Goal: Task Accomplishment & Management: Manage account settings

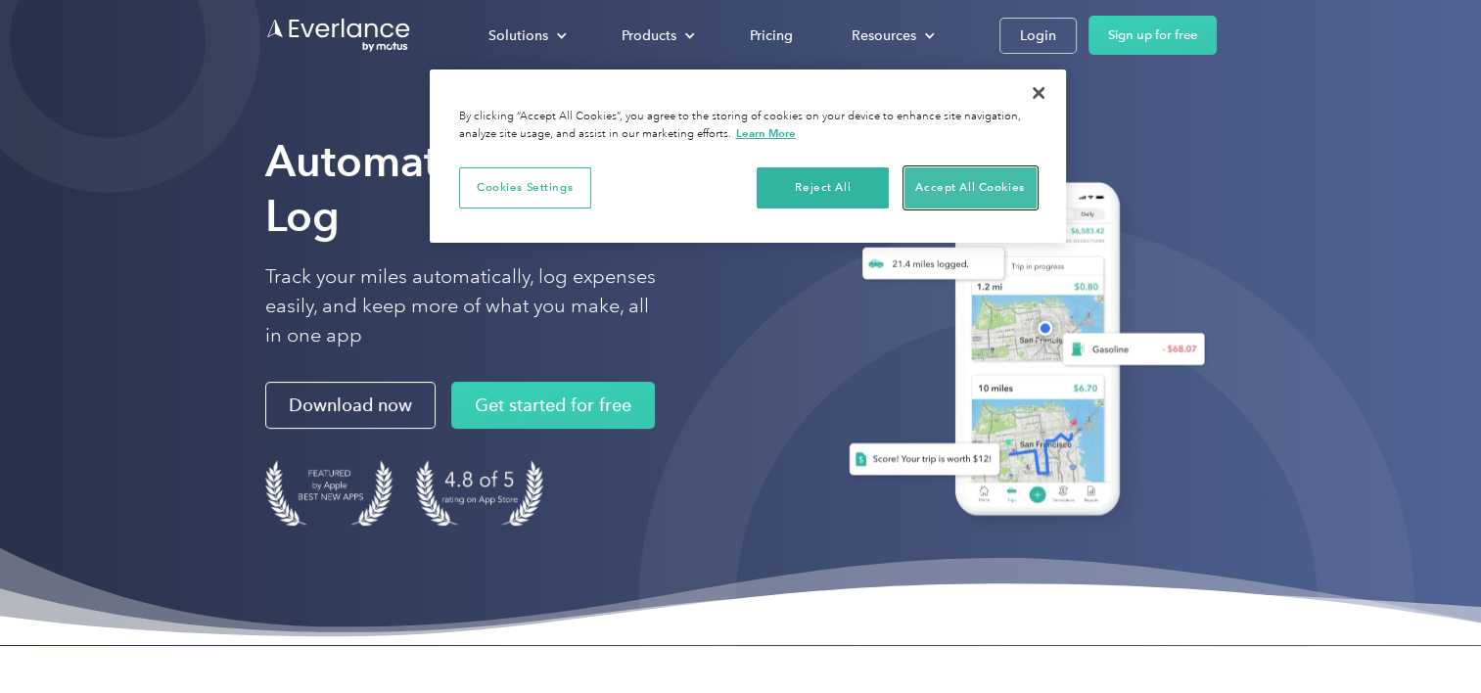
click at [922, 177] on button "Accept All Cookies" at bounding box center [971, 187] width 132 height 41
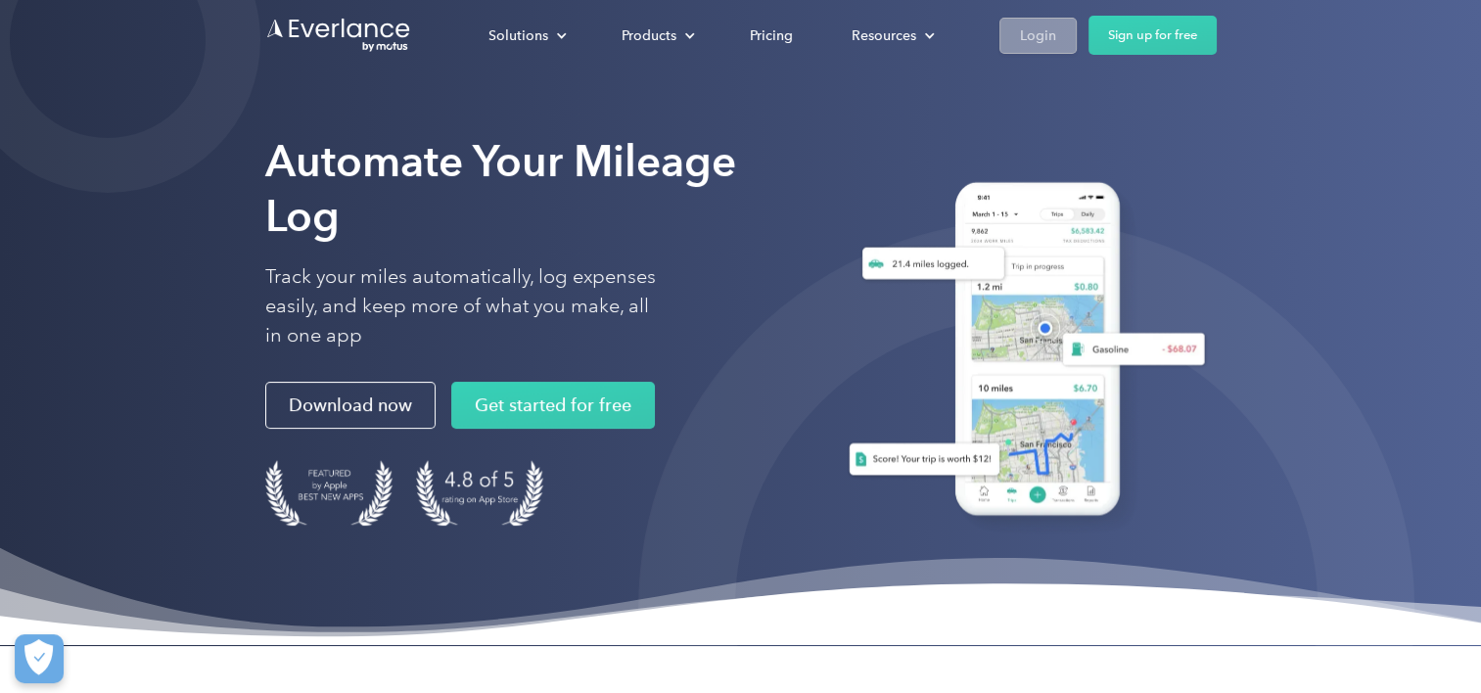
click at [1024, 45] on div "Login" at bounding box center [1038, 35] width 36 height 24
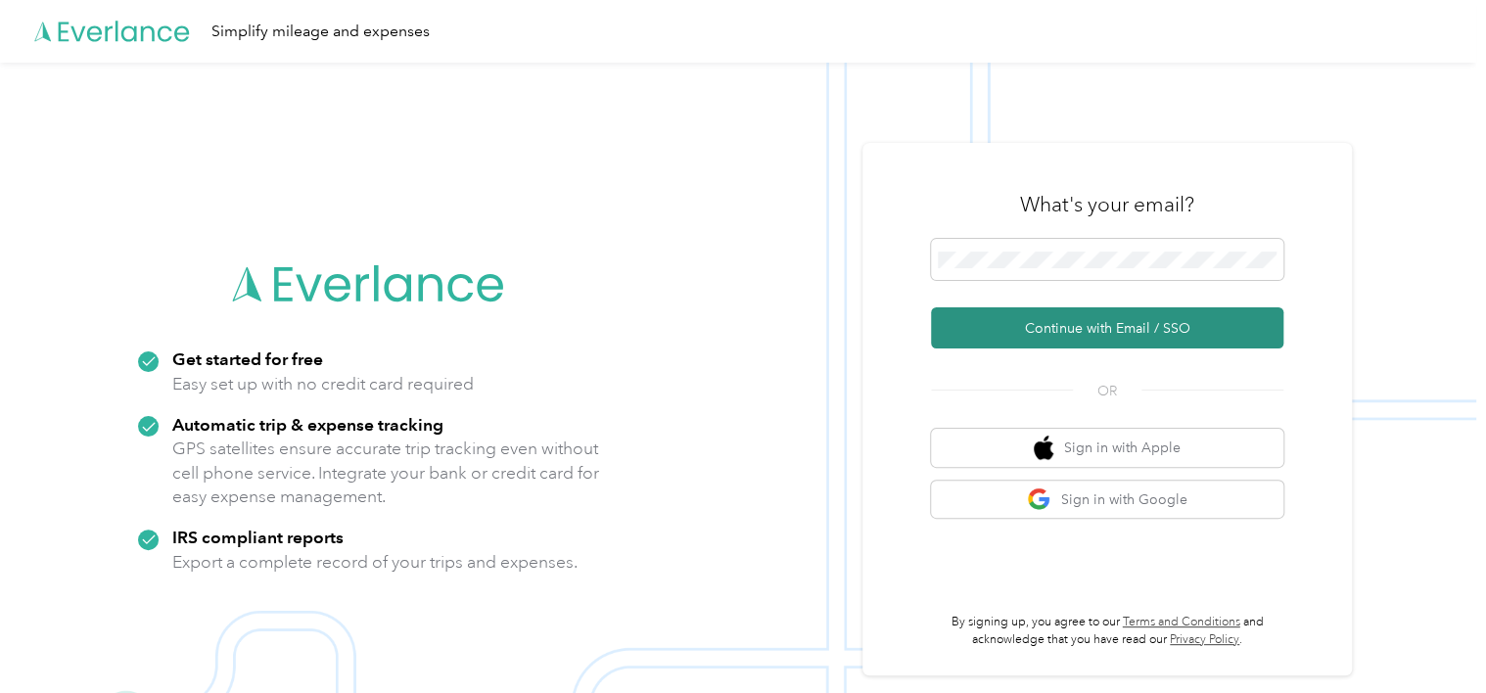
click at [1111, 325] on button "Continue with Email / SSO" at bounding box center [1107, 327] width 352 height 41
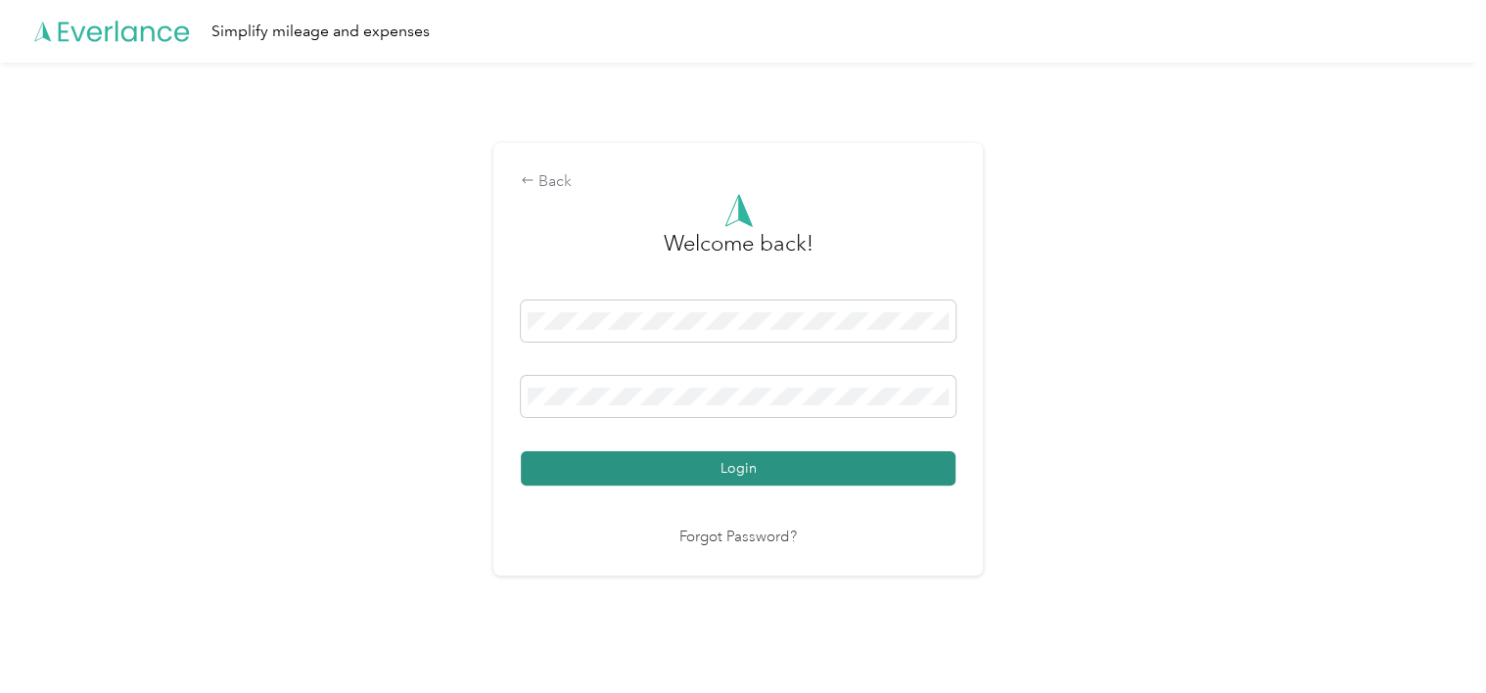
click at [748, 470] on button "Login" at bounding box center [738, 468] width 435 height 34
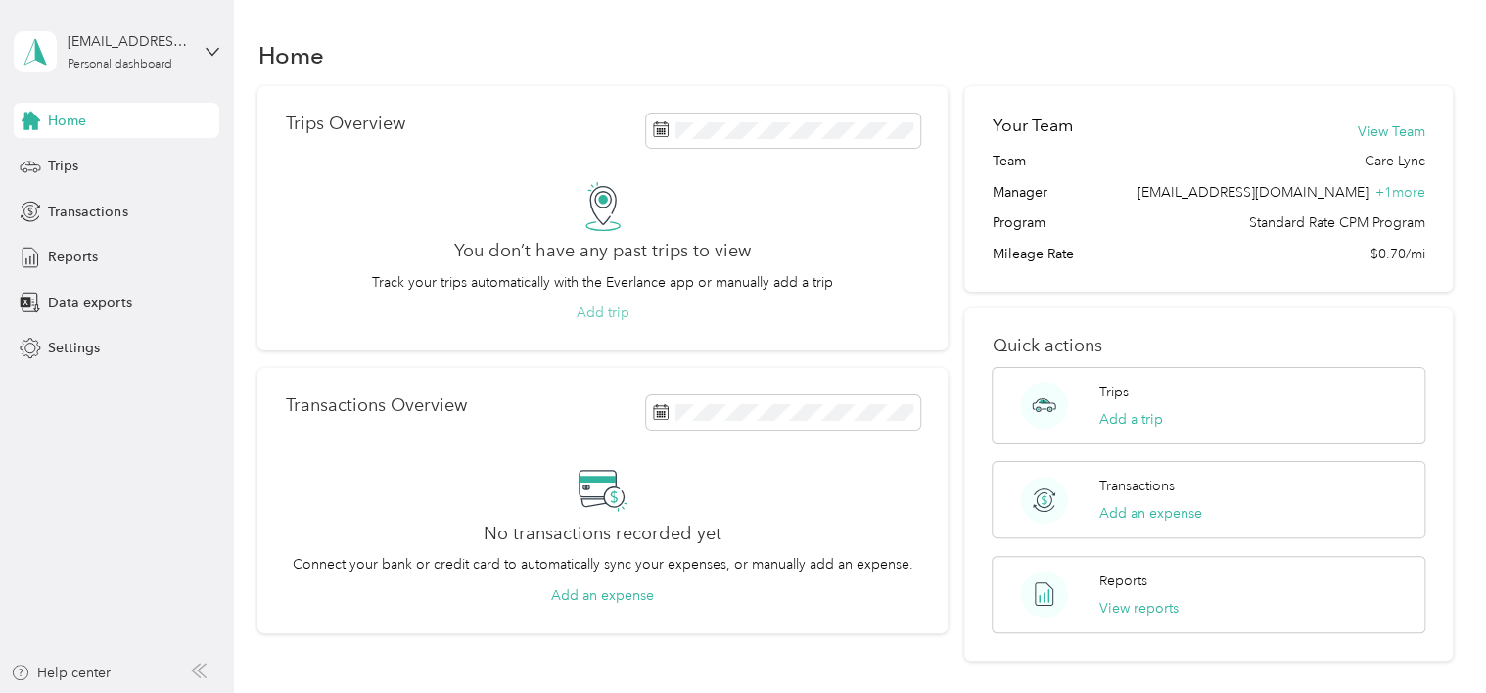
click at [611, 315] on button "Add trip" at bounding box center [603, 313] width 53 height 21
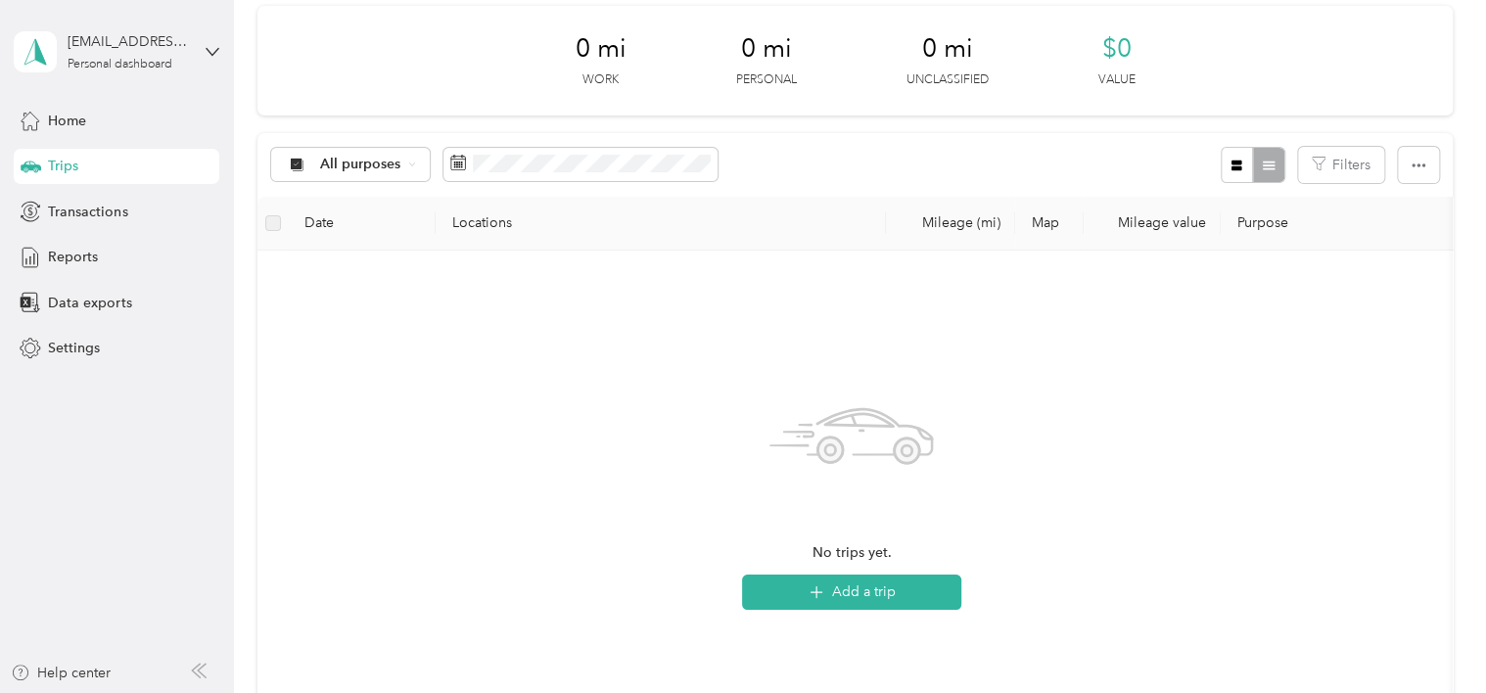
scroll to position [392, 0]
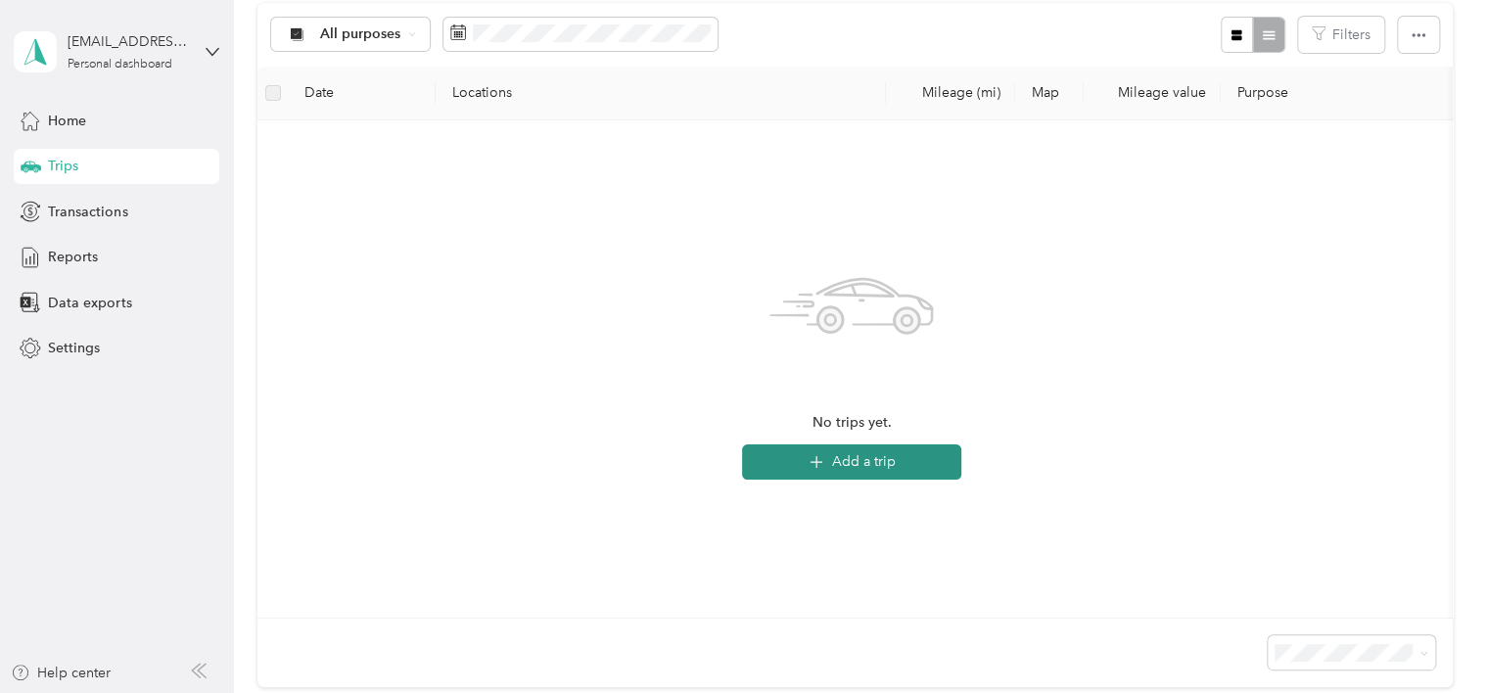
click at [892, 456] on button "Add a trip" at bounding box center [851, 462] width 219 height 35
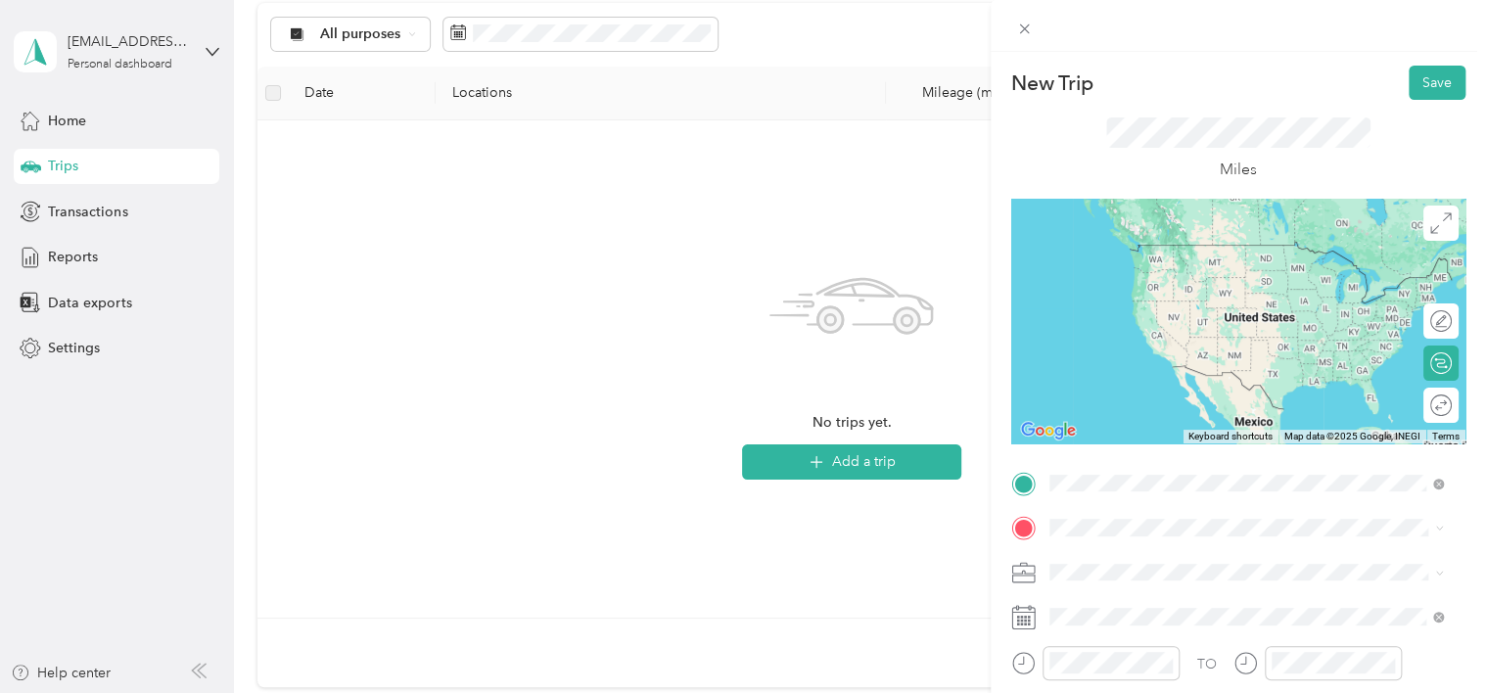
click at [1282, 274] on span "[STREET_ADDRESS][US_STATE]" at bounding box center [1184, 266] width 196 height 18
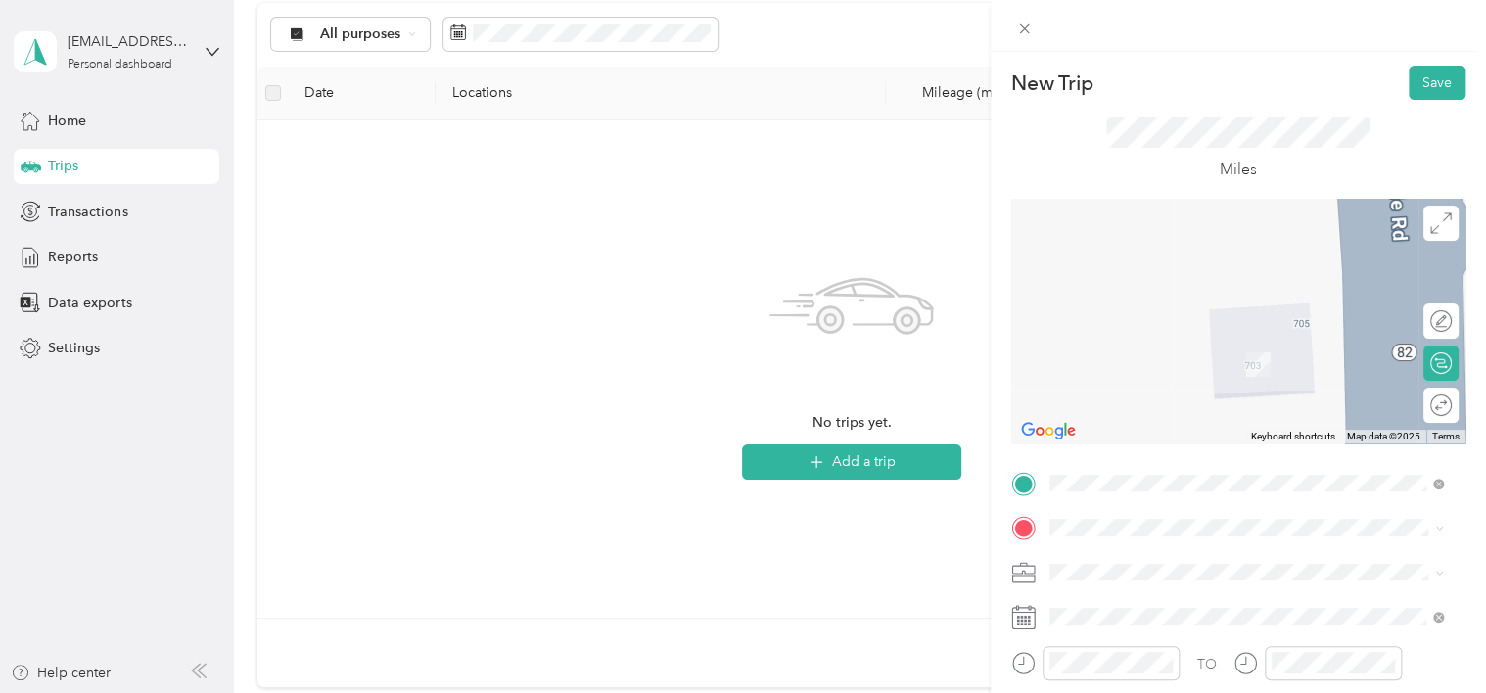
click at [1257, 287] on span "[STREET_ADDRESS][US_STATE]" at bounding box center [1184, 289] width 196 height 18
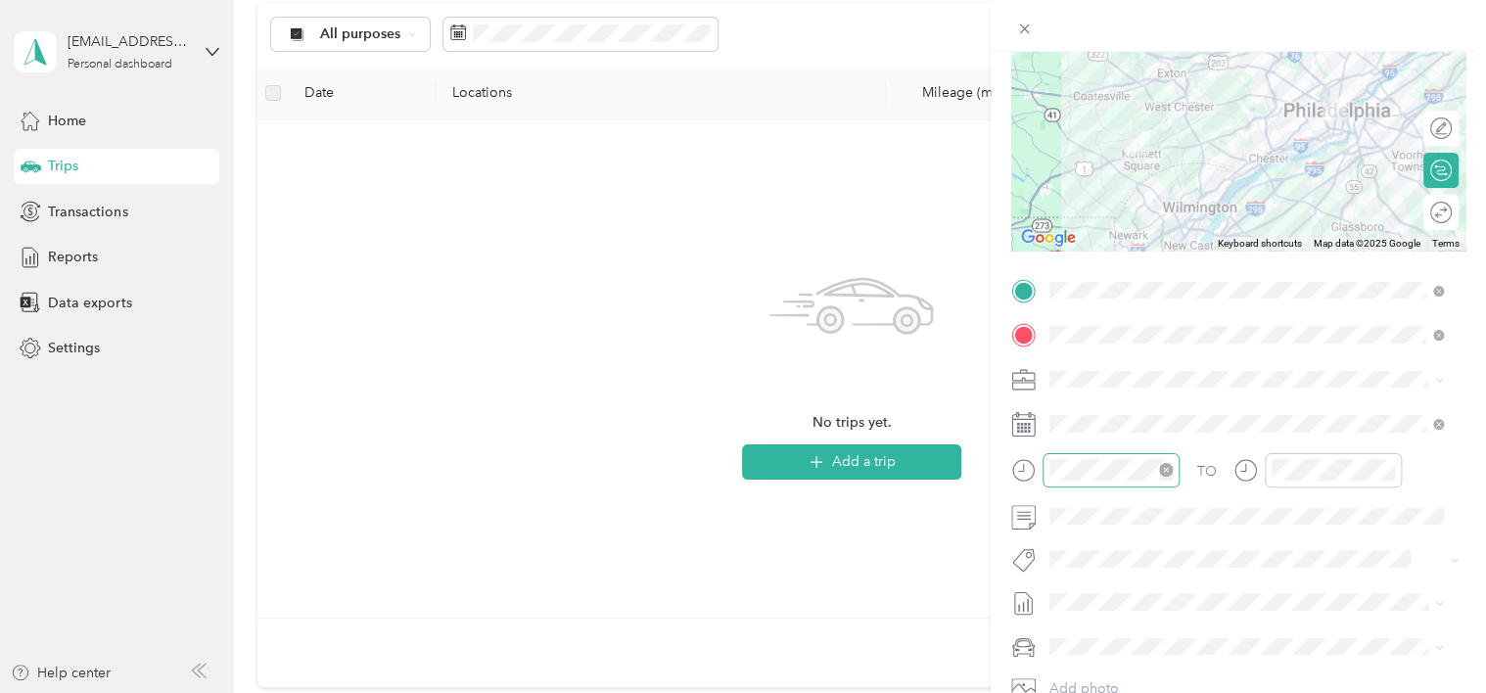
scroll to position [196, 0]
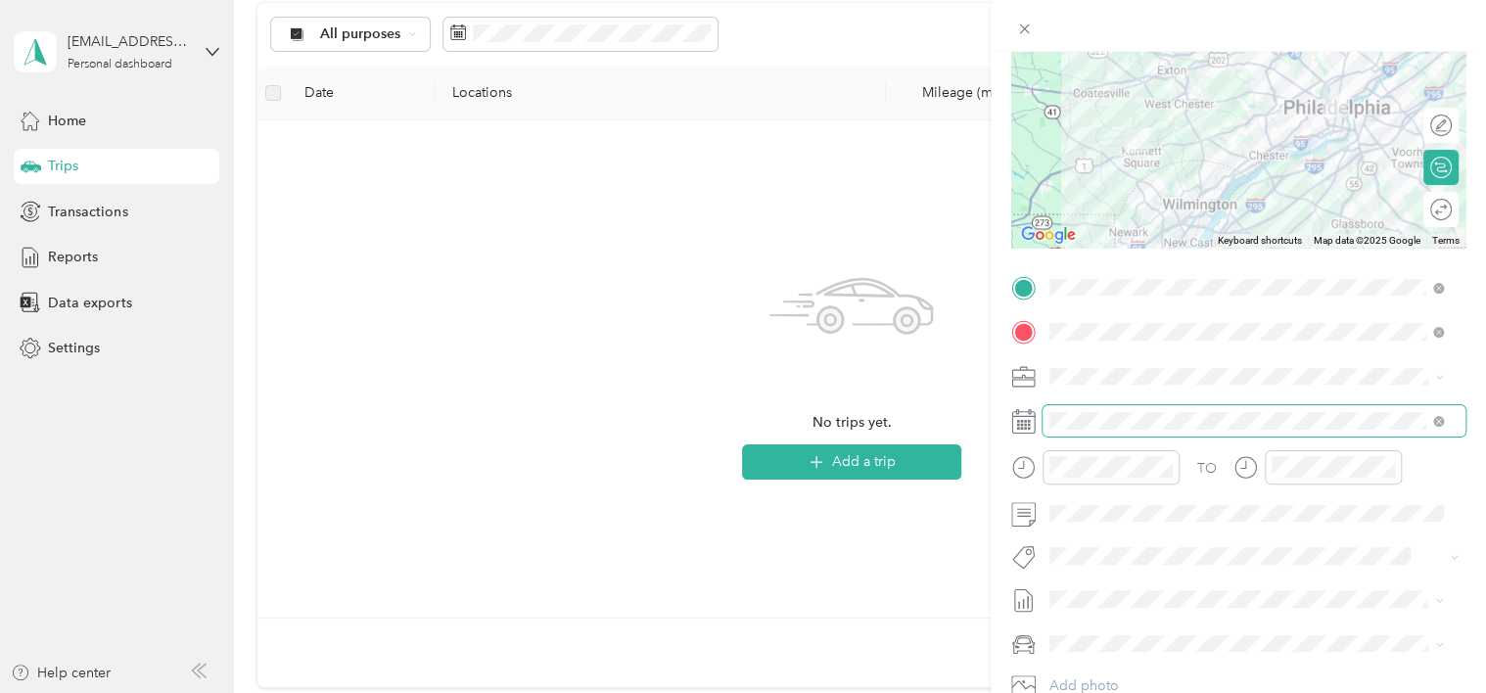
click at [1138, 410] on span at bounding box center [1254, 420] width 423 height 31
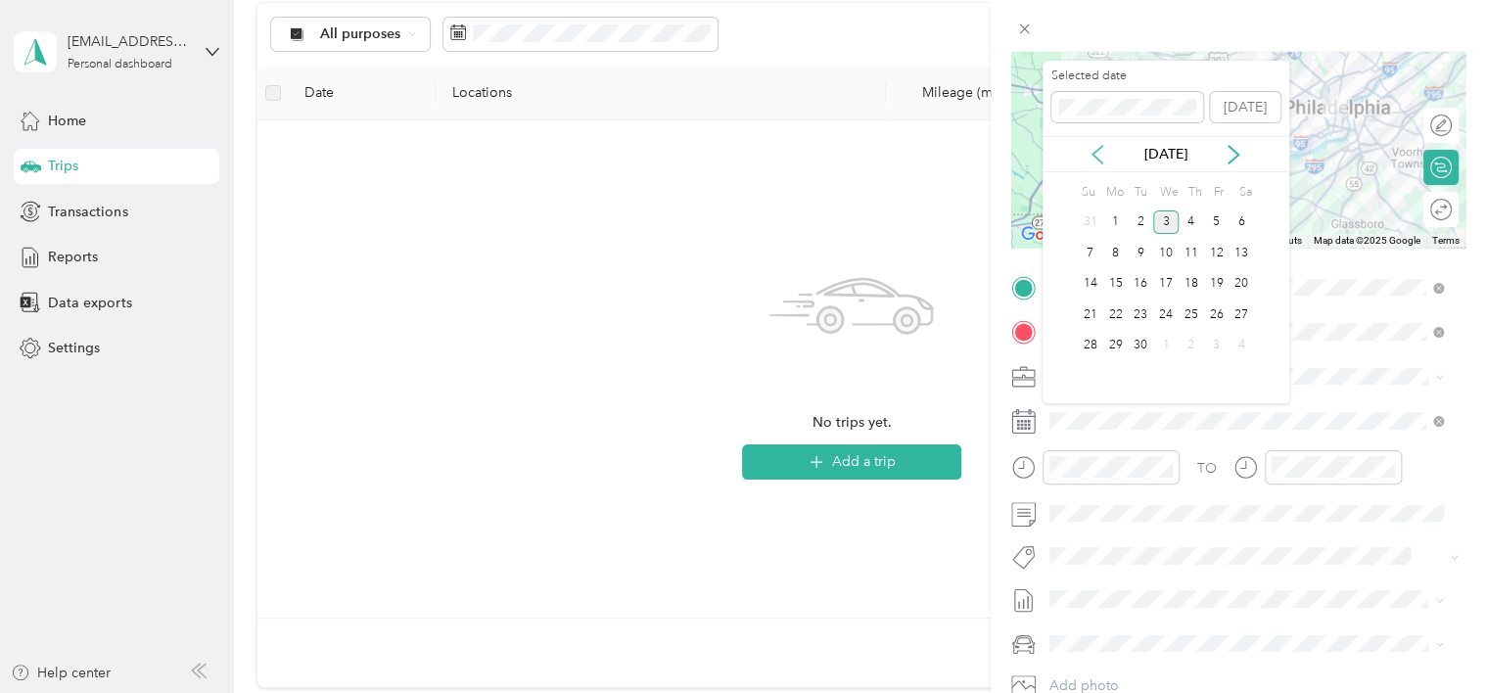
click at [1102, 161] on icon at bounding box center [1098, 155] width 20 height 20
click at [1109, 282] on div "11" at bounding box center [1114, 284] width 25 height 24
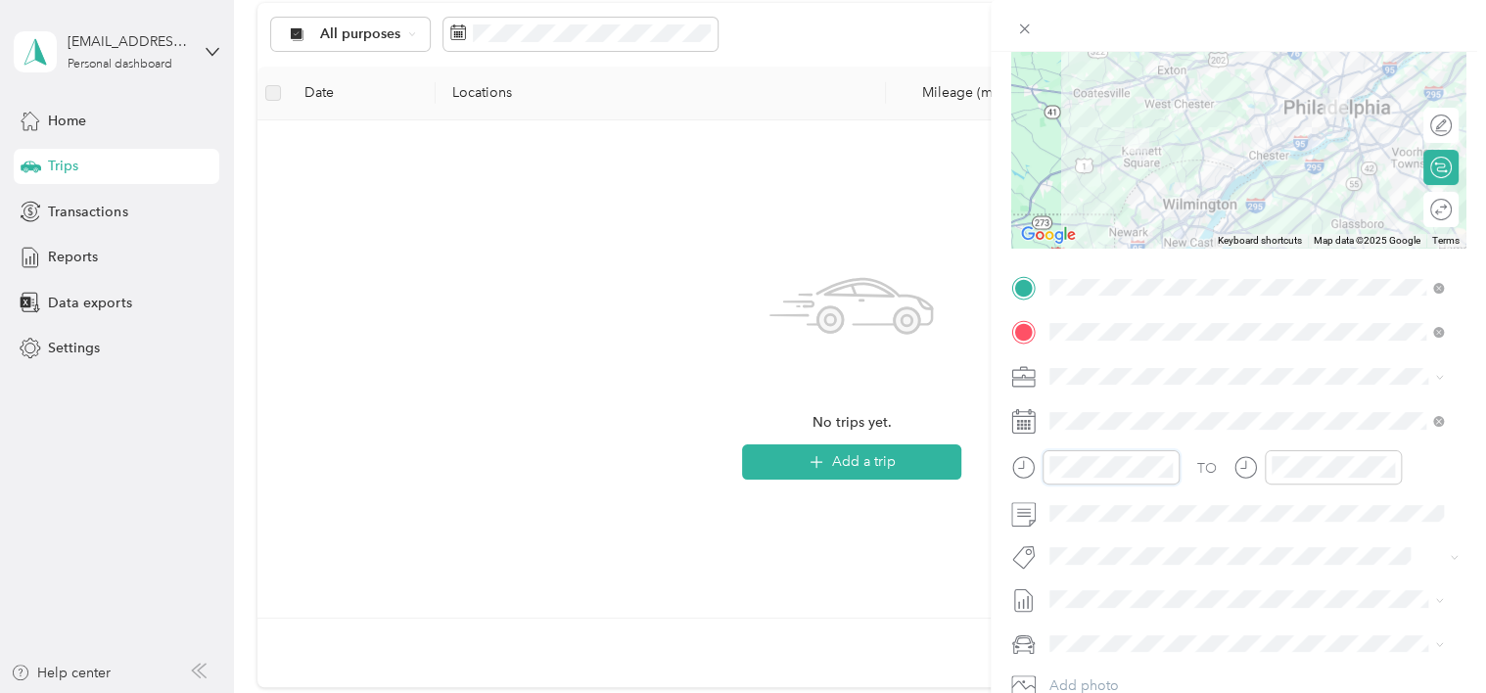
click at [991, 465] on form "New Trip Save This trip cannot be edited because it is either under review, app…" at bounding box center [1238, 307] width 495 height 875
click at [1392, 462] on icon "close-circle" at bounding box center [1389, 467] width 14 height 14
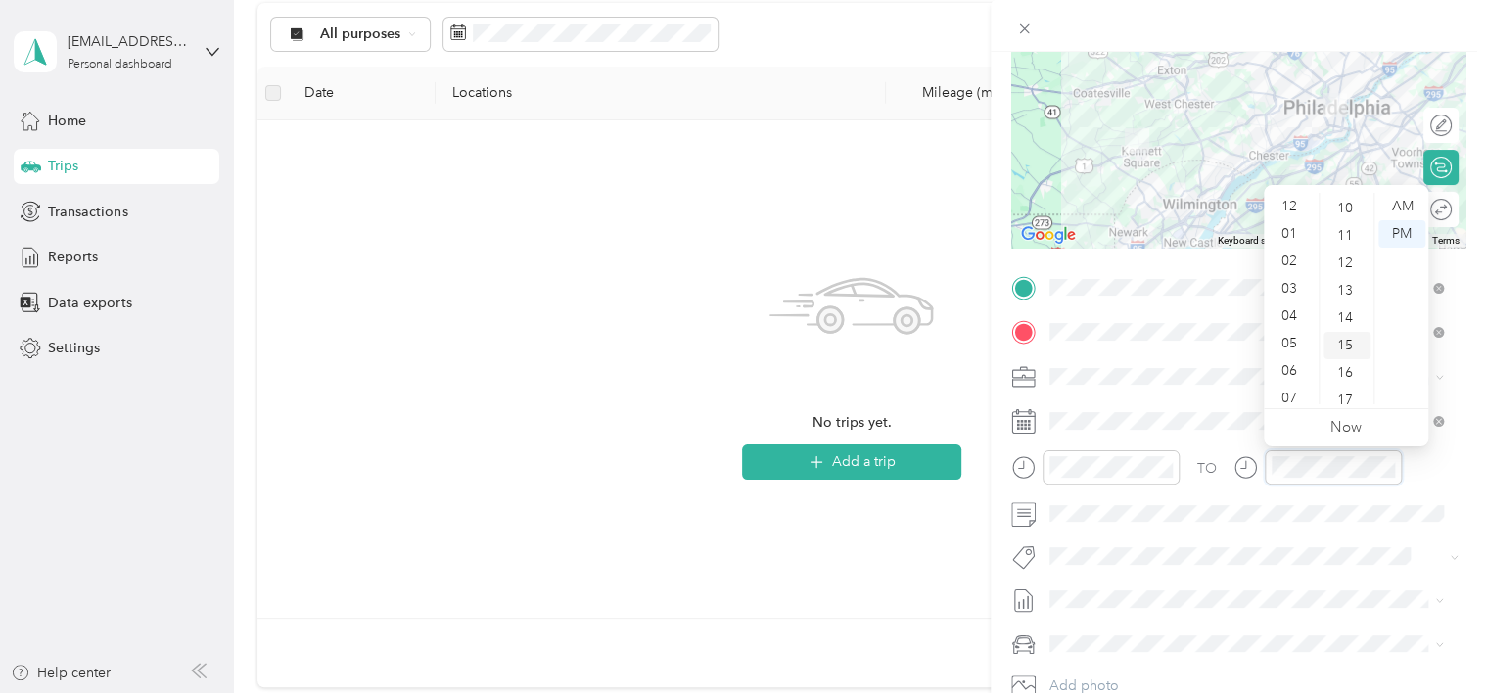
scroll to position [294, 0]
click at [1389, 463] on icon "close-circle" at bounding box center [1389, 467] width 14 height 14
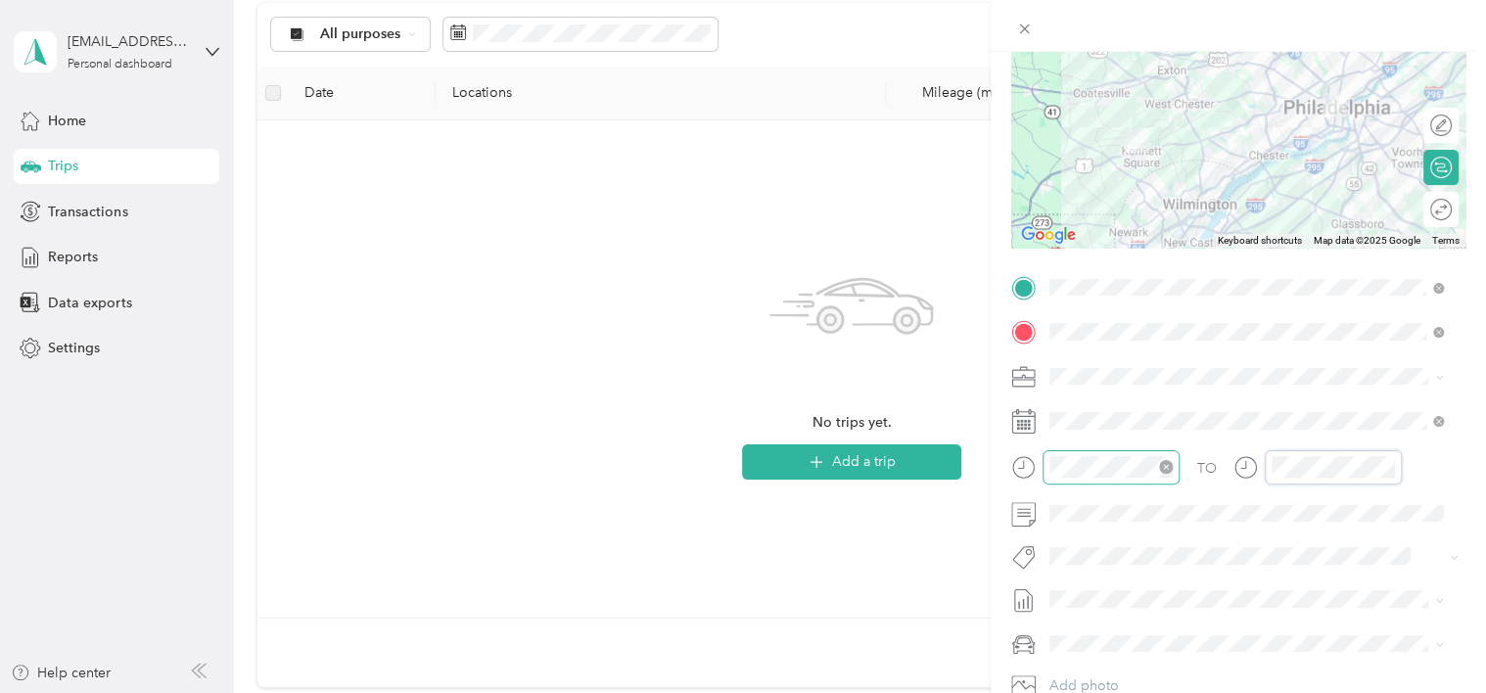
click at [1169, 458] on div "TO" at bounding box center [1238, 474] width 454 height 48
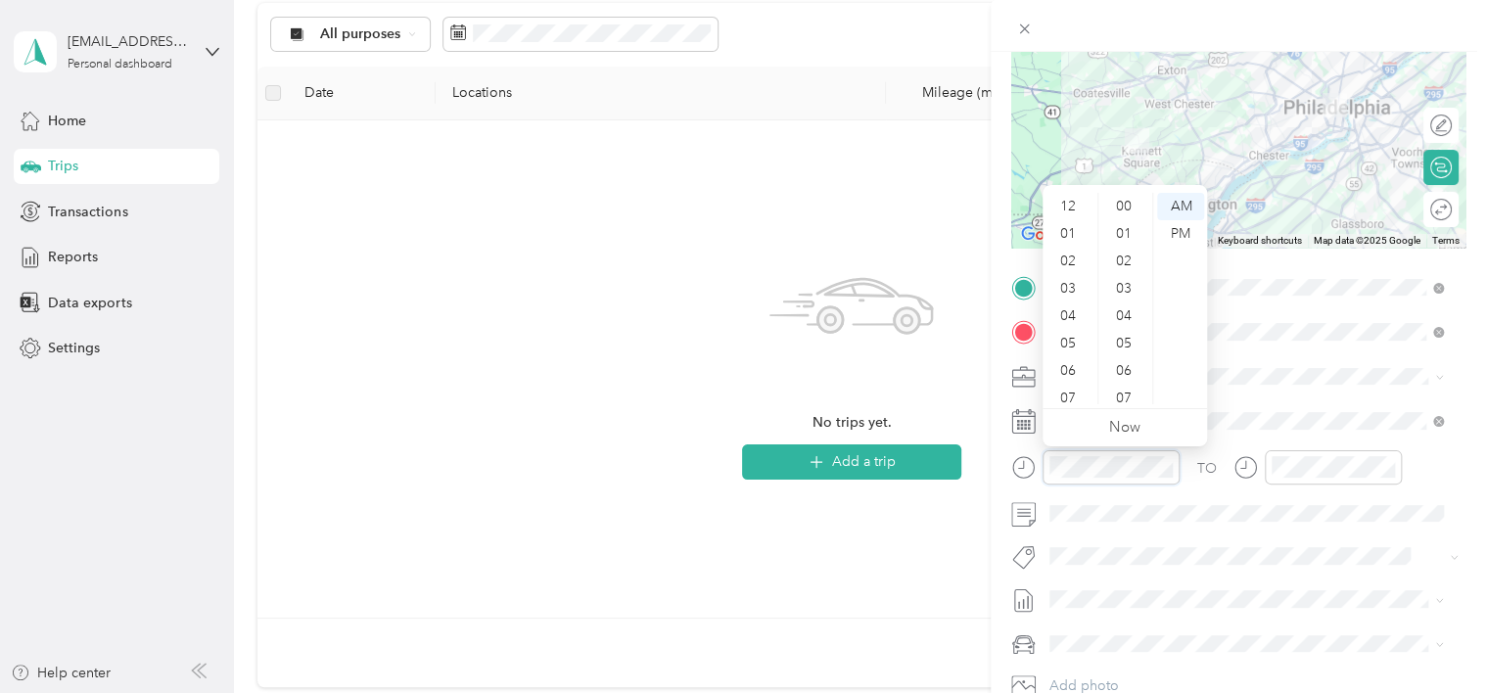
scroll to position [1433, 0]
click at [1167, 462] on icon "close-circle" at bounding box center [1166, 467] width 14 height 14
click at [1055, 305] on div "08" at bounding box center [1070, 308] width 47 height 27
click at [1132, 375] on div "30" at bounding box center [1125, 378] width 47 height 27
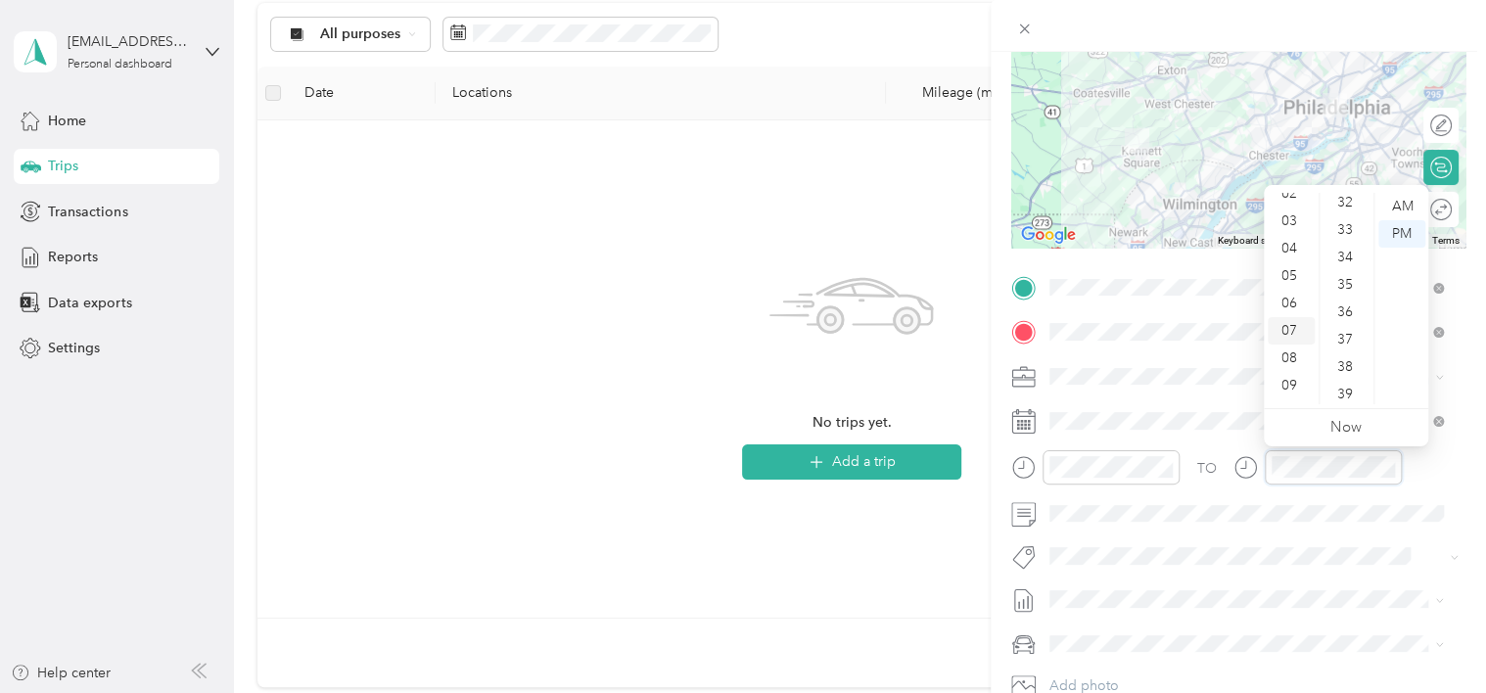
scroll to position [117, 0]
click at [1289, 339] on div "09" at bounding box center [1291, 335] width 47 height 27
click at [1348, 355] on div "58" at bounding box center [1347, 363] width 47 height 27
click at [1405, 204] on div "AM" at bounding box center [1402, 206] width 47 height 27
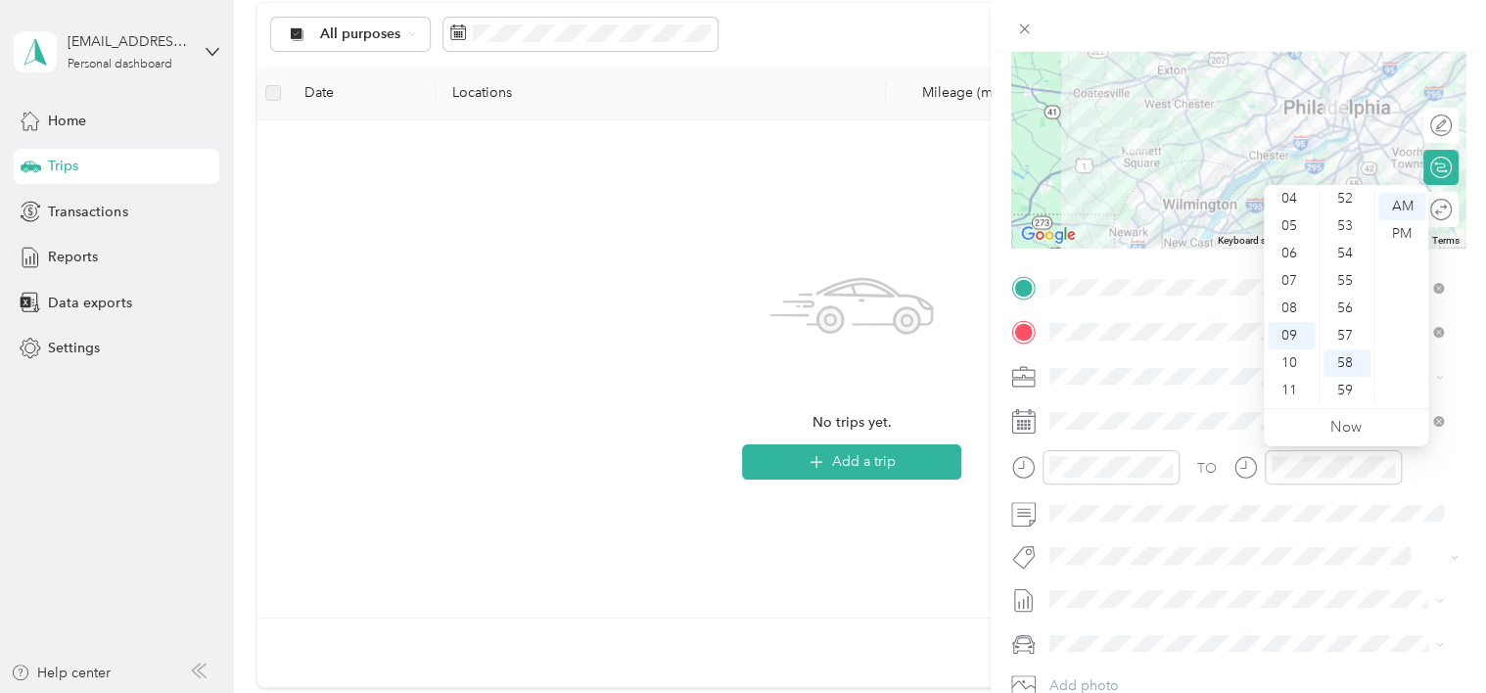
click at [1438, 463] on div "TO" at bounding box center [1238, 474] width 454 height 48
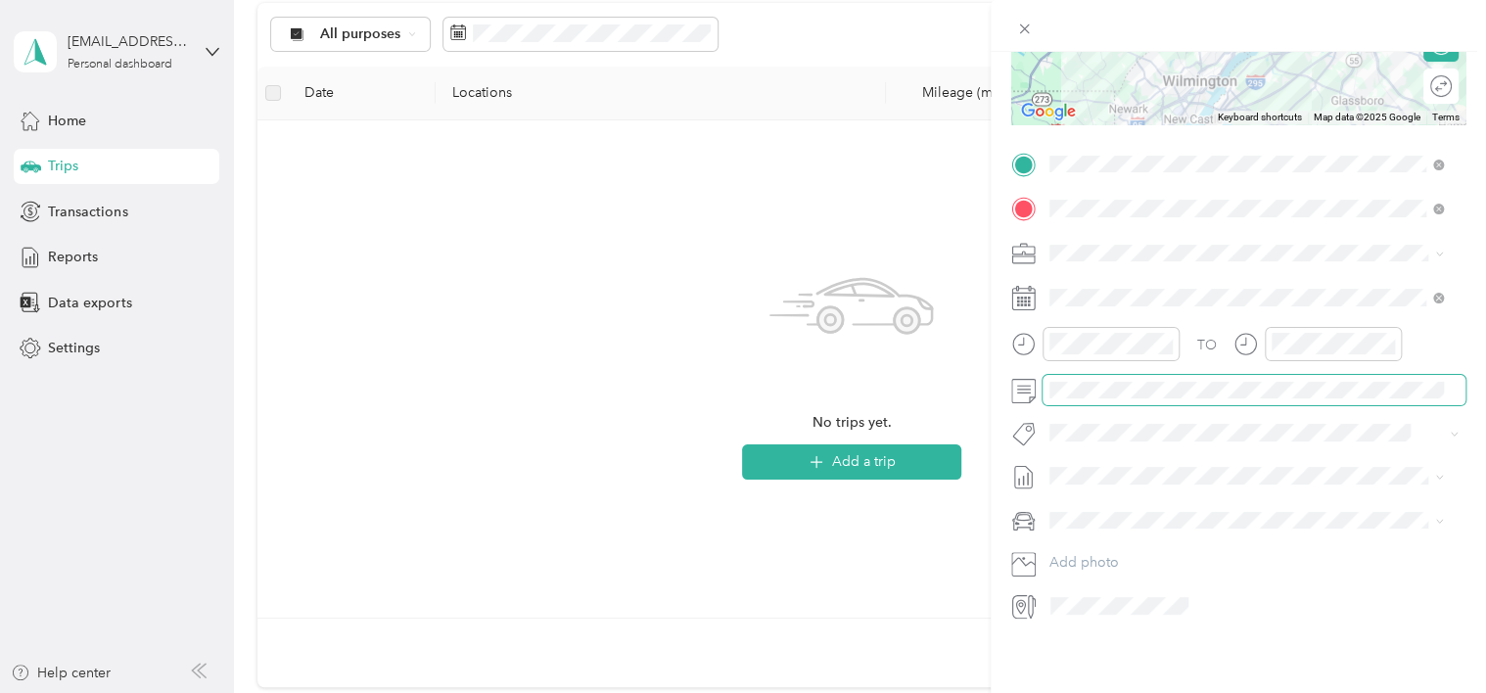
scroll to position [333, 0]
click at [1140, 640] on div "New Trip Save This trip cannot be edited because it is either under review, app…" at bounding box center [1238, 398] width 495 height 693
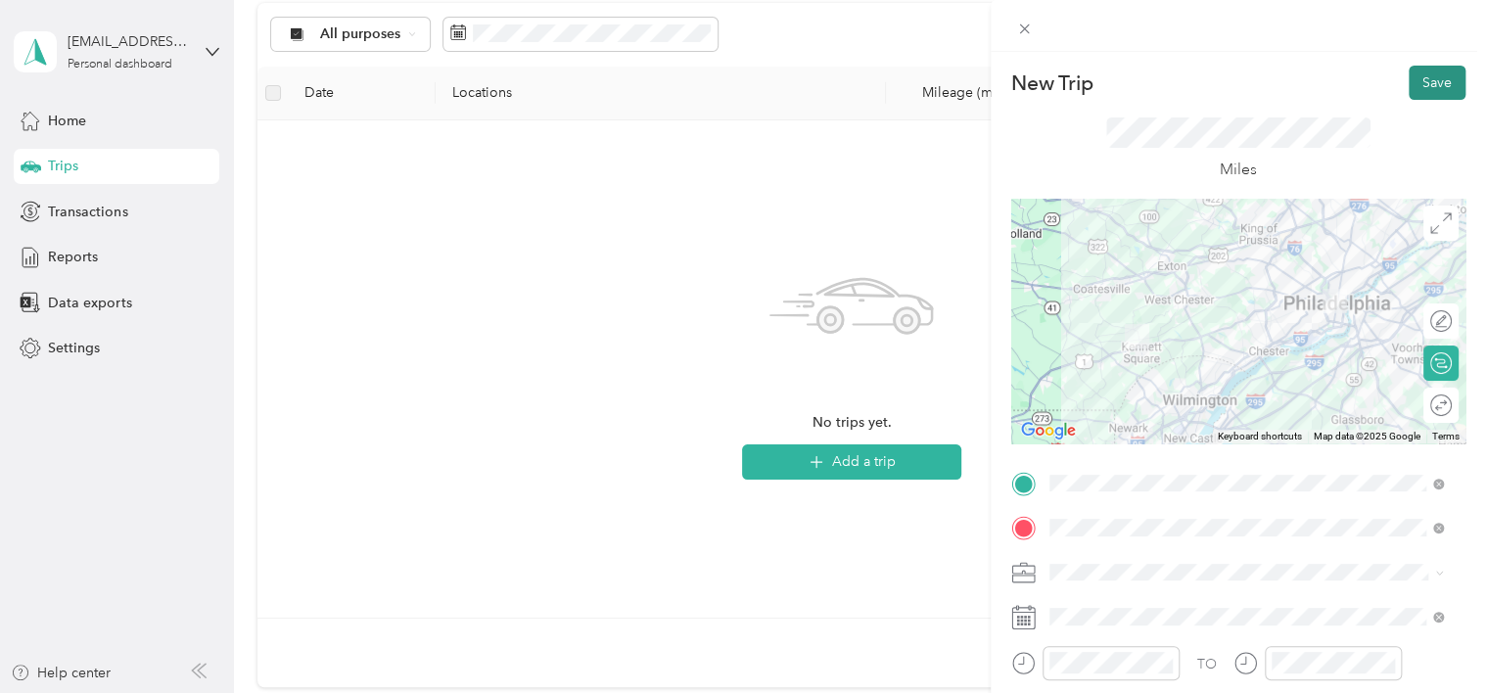
click at [1414, 78] on button "Save" at bounding box center [1437, 83] width 57 height 34
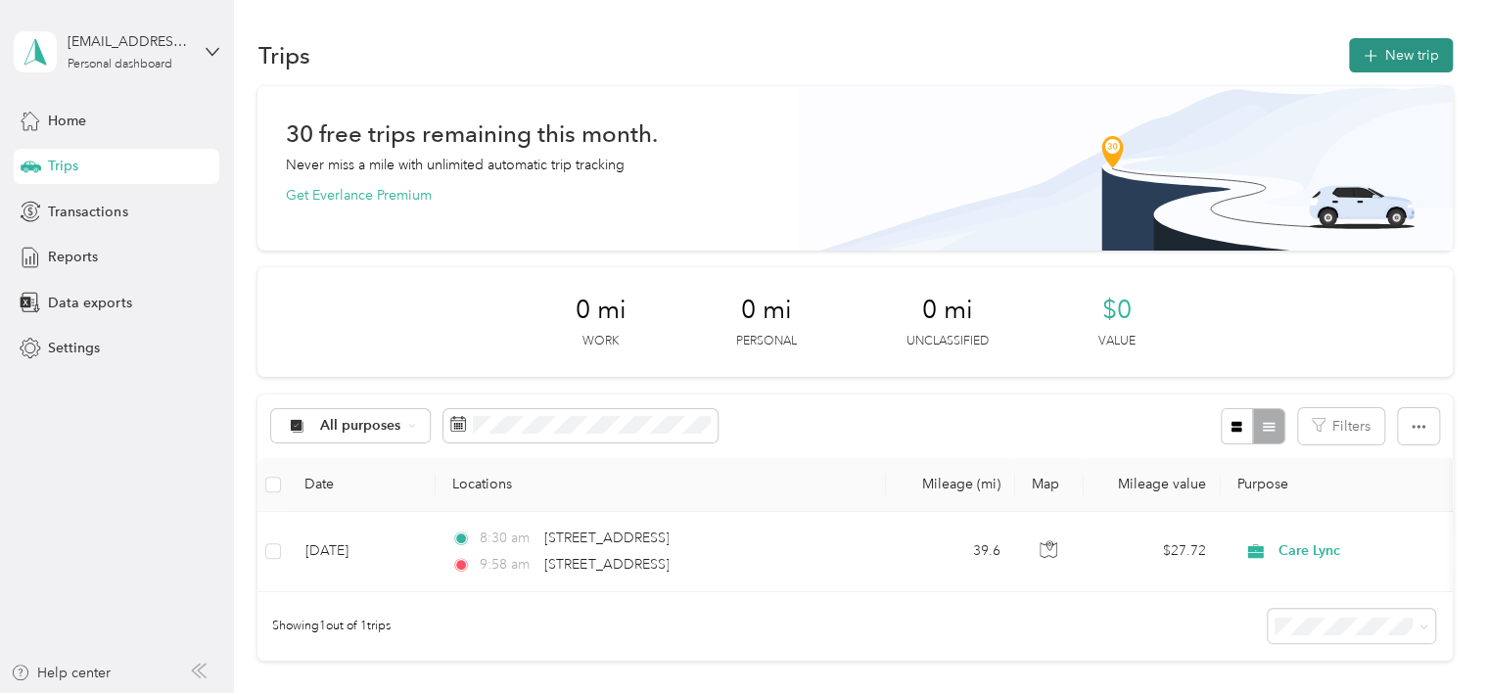
click at [1394, 50] on button "New trip" at bounding box center [1401, 55] width 104 height 34
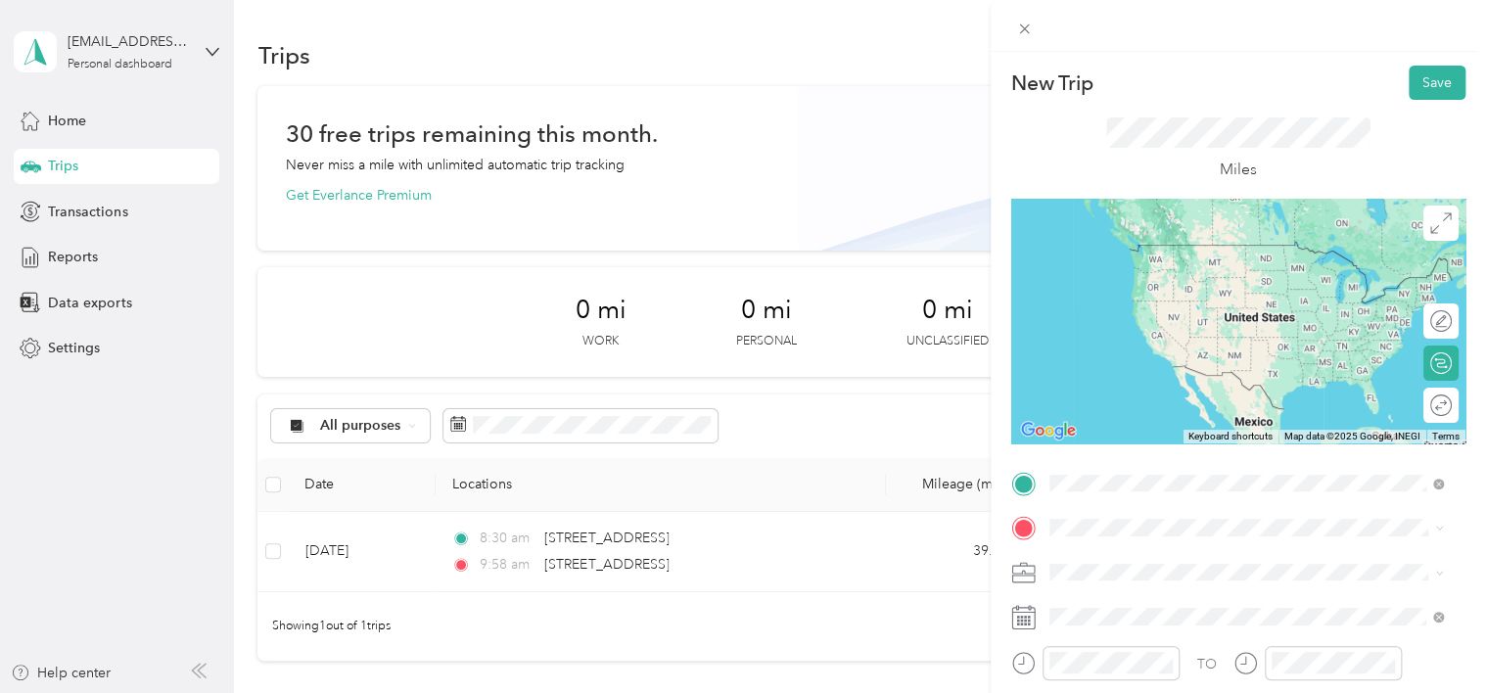
click at [1282, 271] on span "[STREET_ADDRESS][US_STATE]" at bounding box center [1184, 266] width 196 height 18
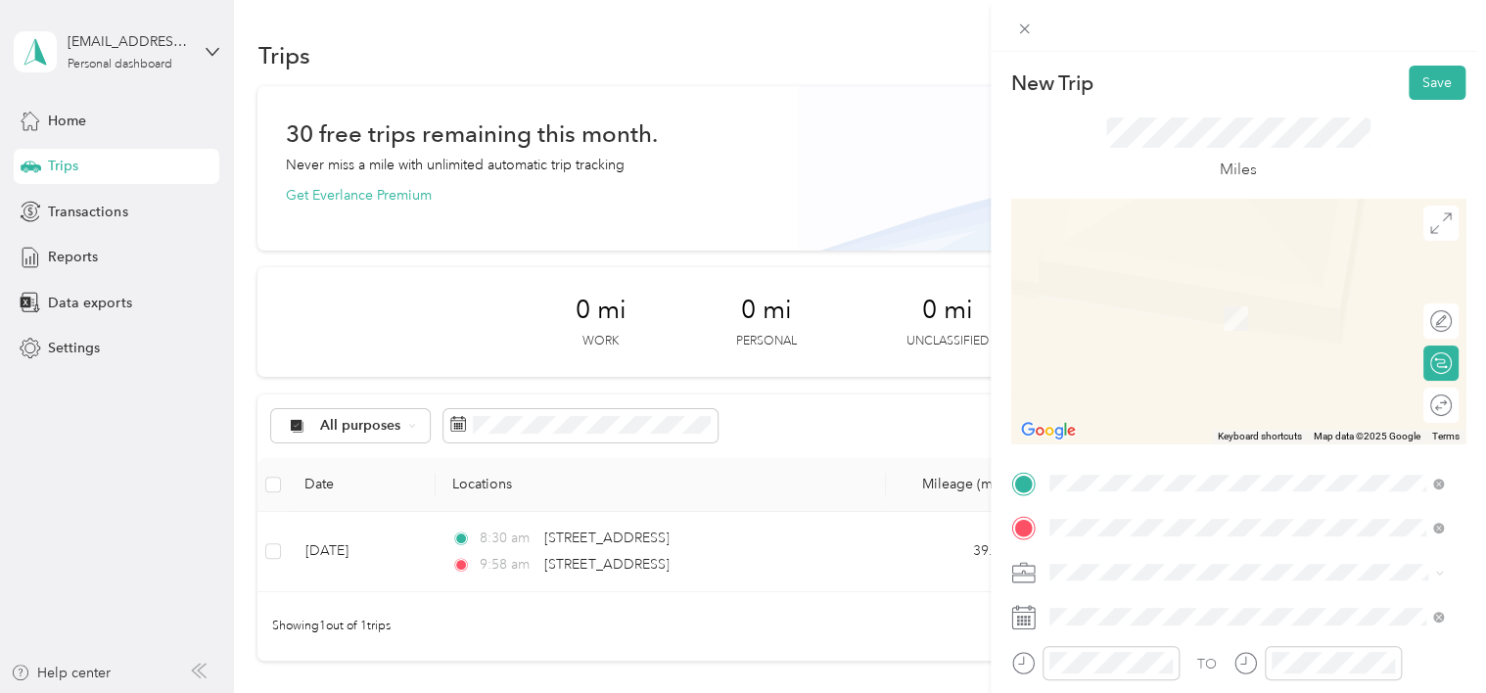
click at [1275, 299] on span "[STREET_ADDRESS][US_STATE]" at bounding box center [1184, 290] width 196 height 18
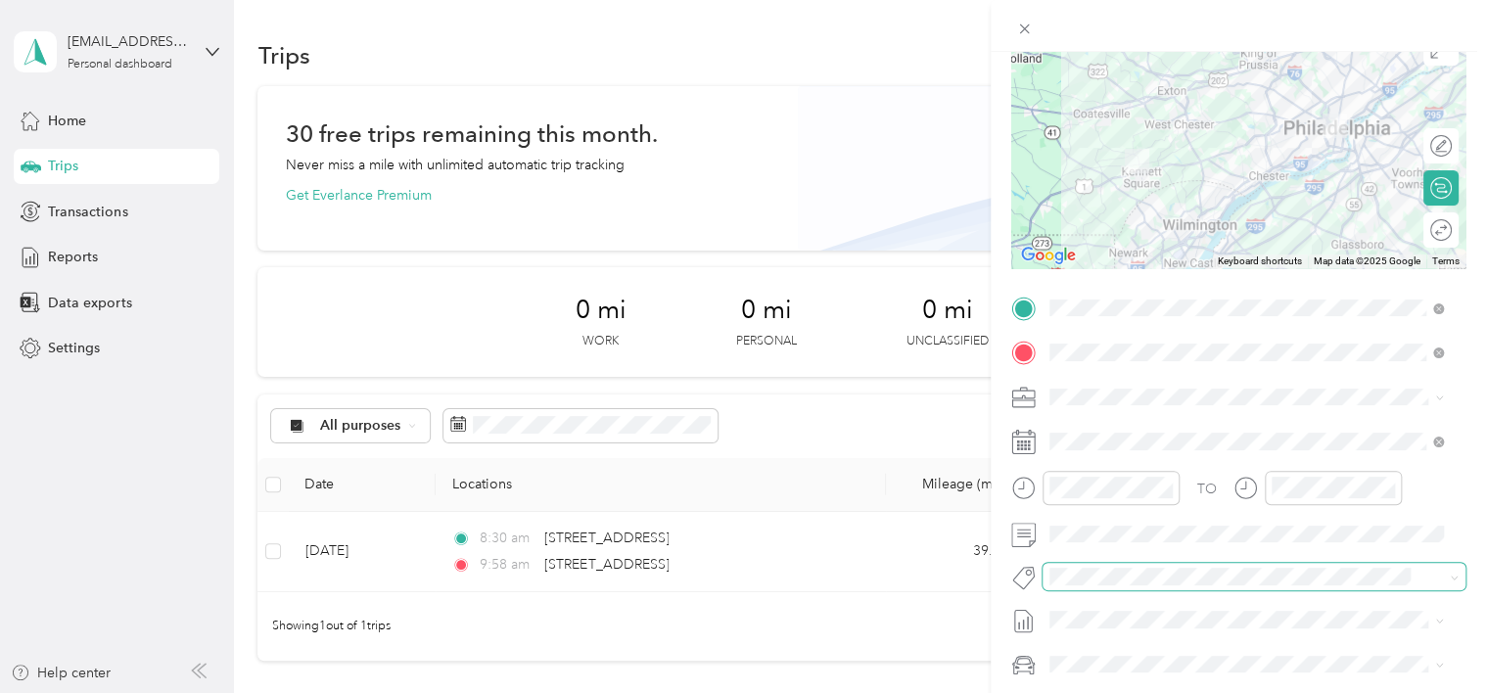
scroll to position [196, 0]
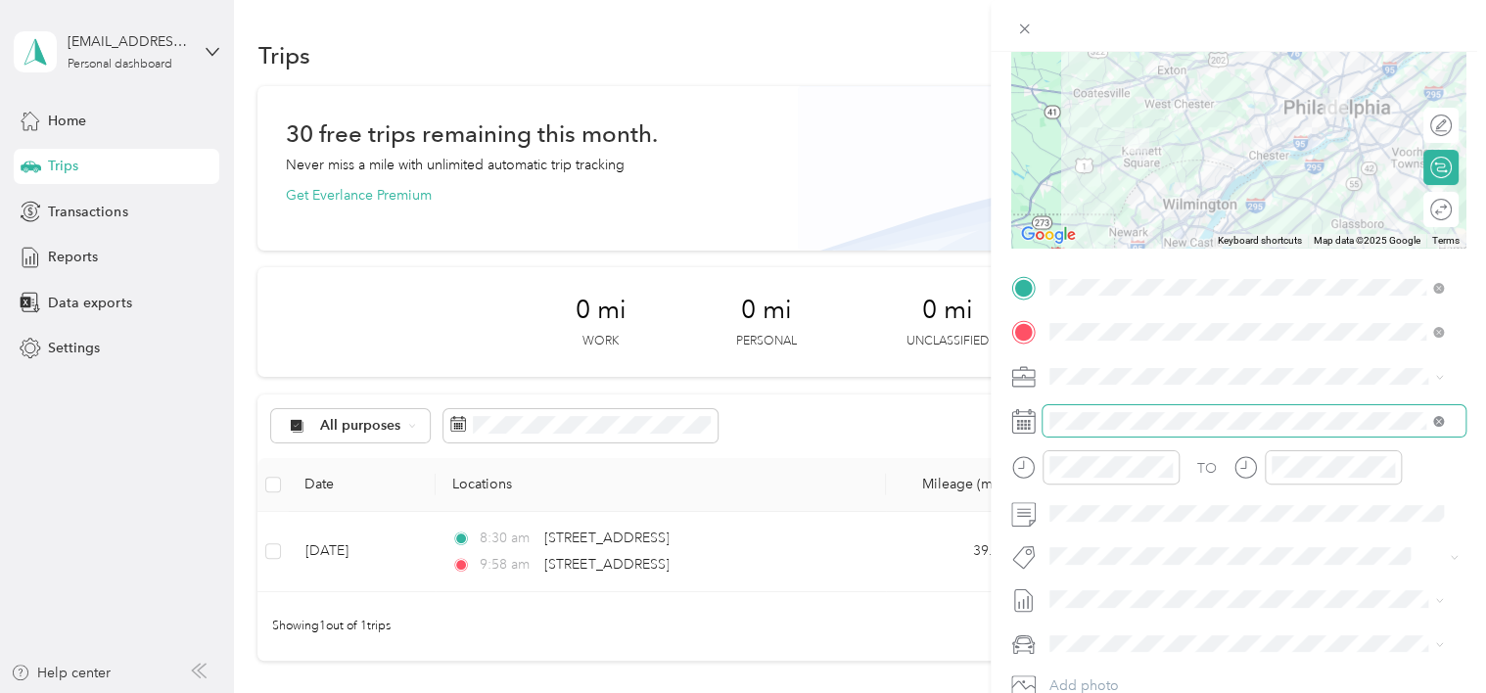
click at [1442, 422] on icon at bounding box center [1438, 421] width 11 height 11
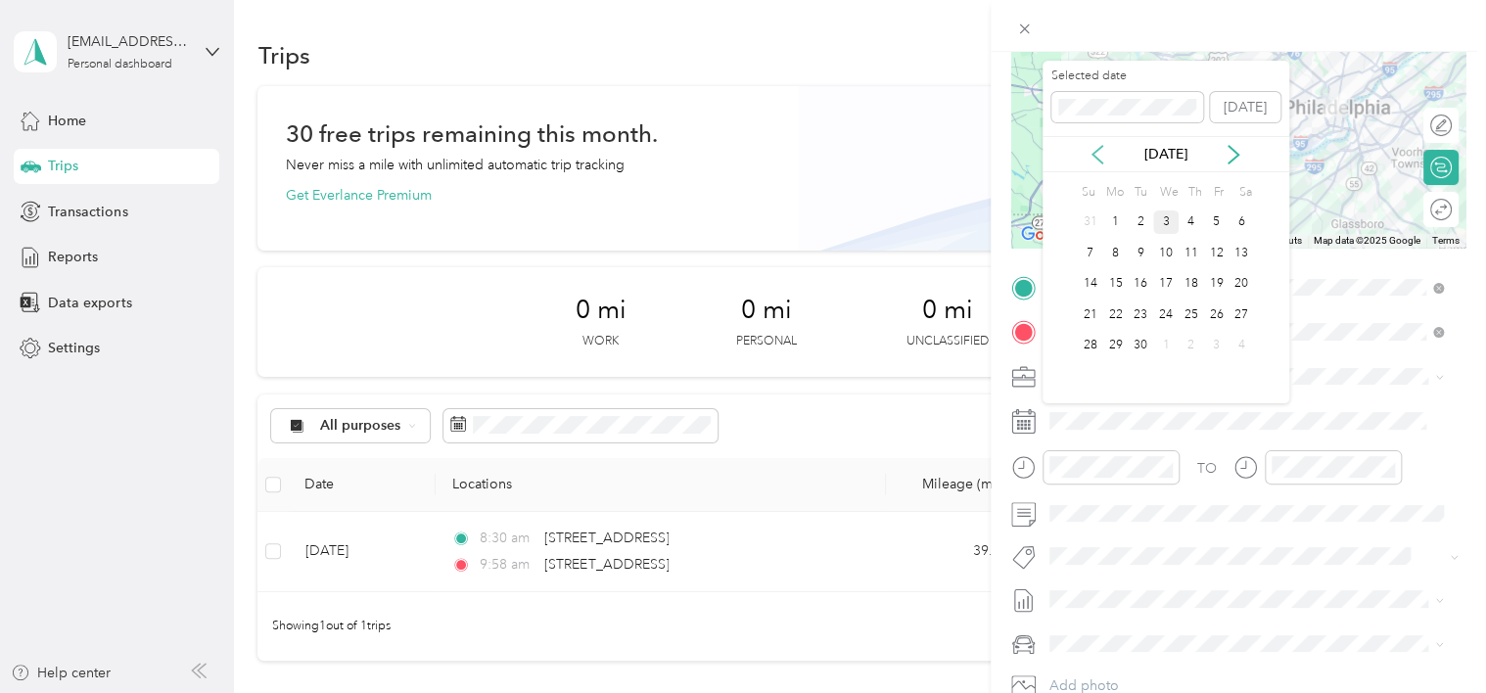
click at [1096, 153] on icon at bounding box center [1098, 155] width 20 height 20
click at [1124, 280] on div "11" at bounding box center [1114, 284] width 25 height 24
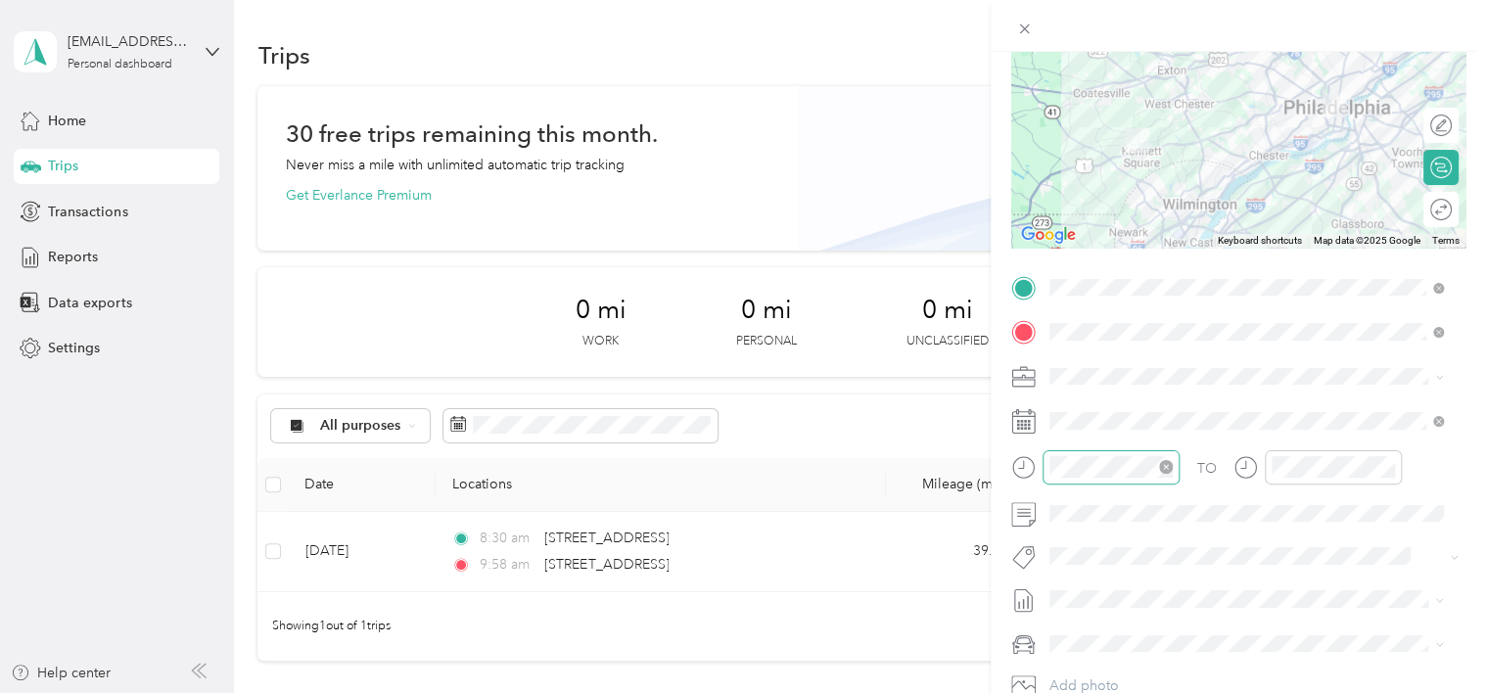
click at [1171, 463] on icon "close-circle" at bounding box center [1166, 467] width 14 height 14
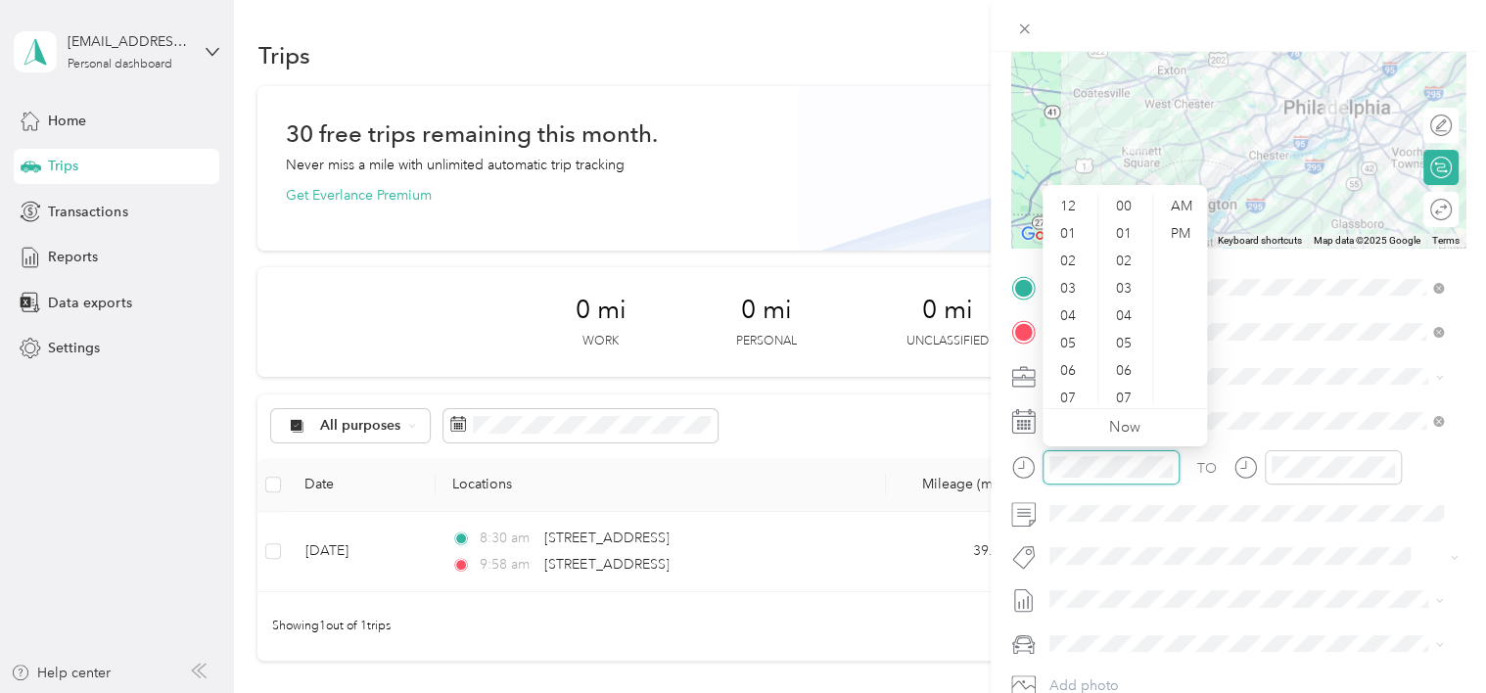
scroll to position [27, 0]
click at [1066, 321] on div "04" at bounding box center [1070, 316] width 47 height 27
click at [1128, 309] on div "49" at bounding box center [1125, 312] width 47 height 27
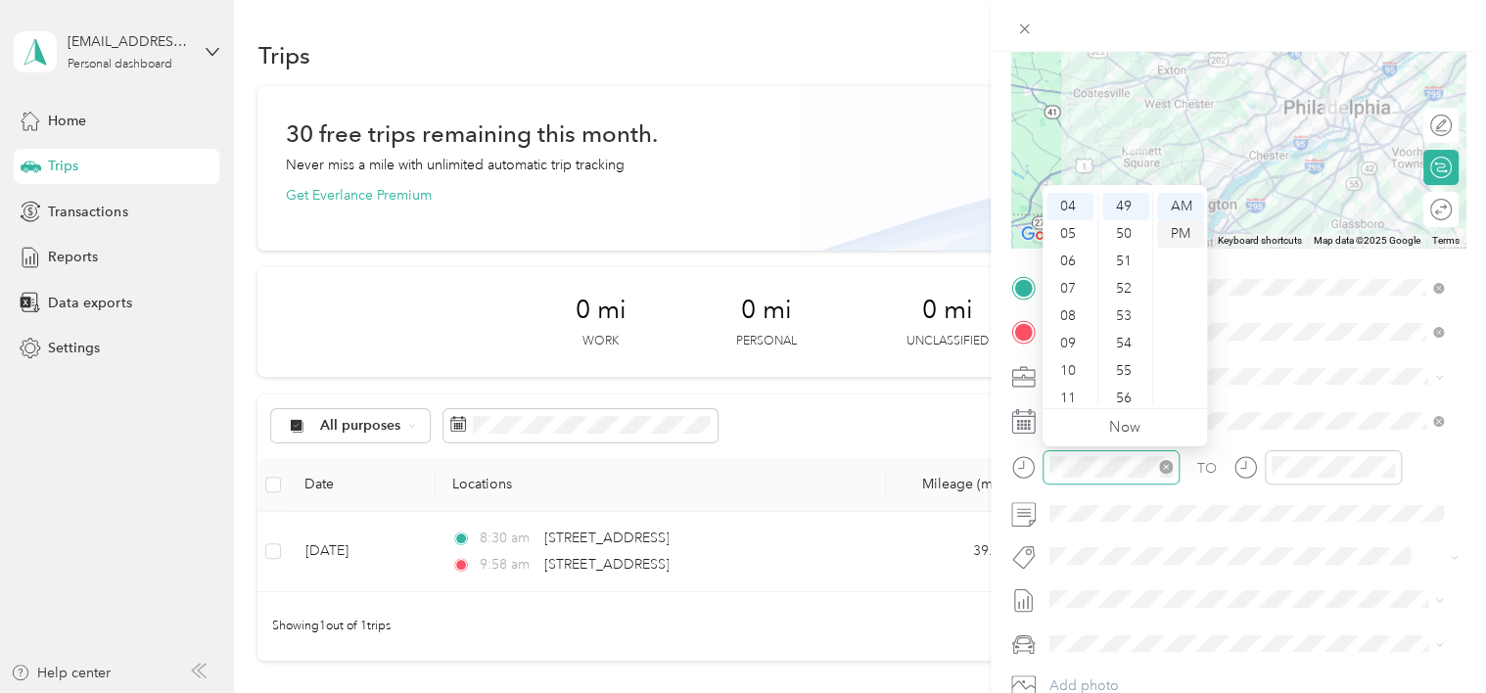
click at [1181, 237] on div "PM" at bounding box center [1180, 233] width 47 height 27
click at [1394, 465] on div at bounding box center [1333, 467] width 137 height 34
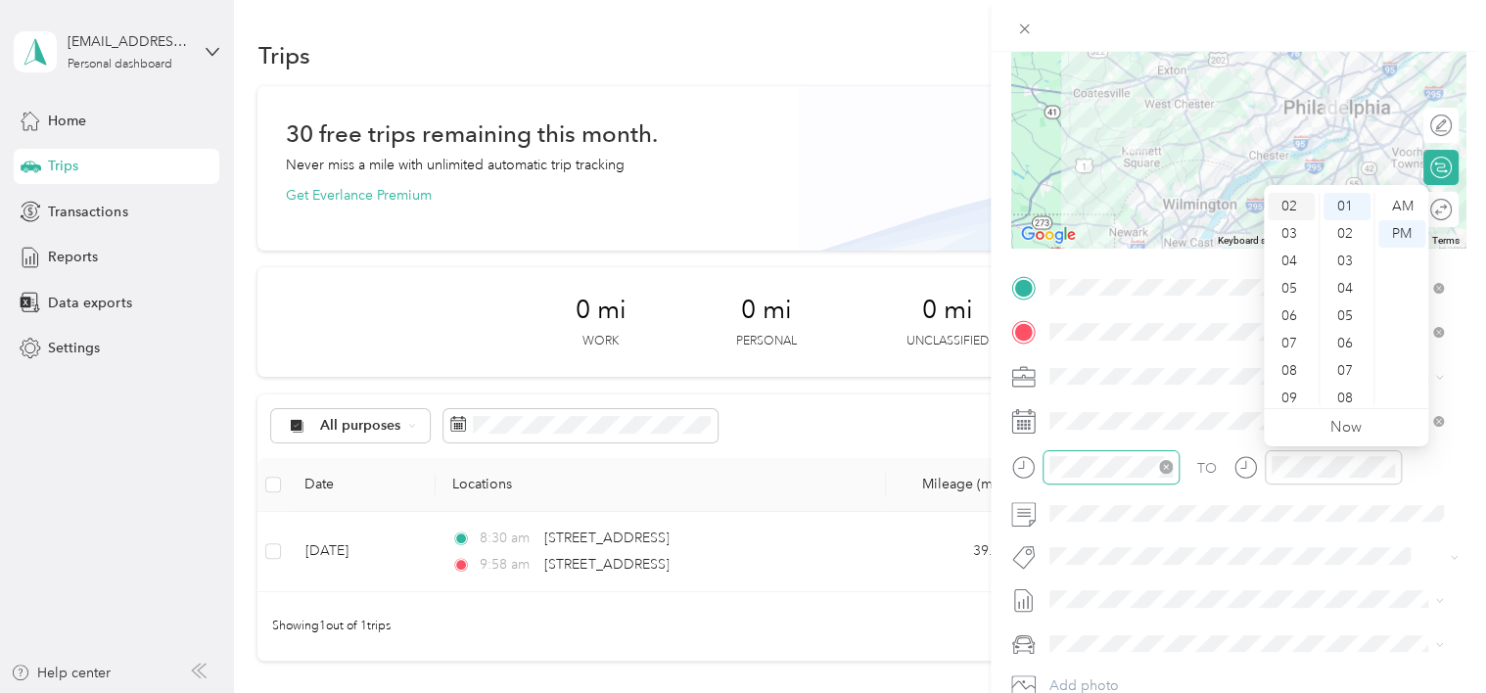
scroll to position [0, 0]
click at [1280, 337] on div "05" at bounding box center [1291, 343] width 47 height 27
click at [1349, 306] on div "56" at bounding box center [1347, 308] width 47 height 27
click at [1293, 251] on div "06" at bounding box center [1291, 253] width 47 height 27
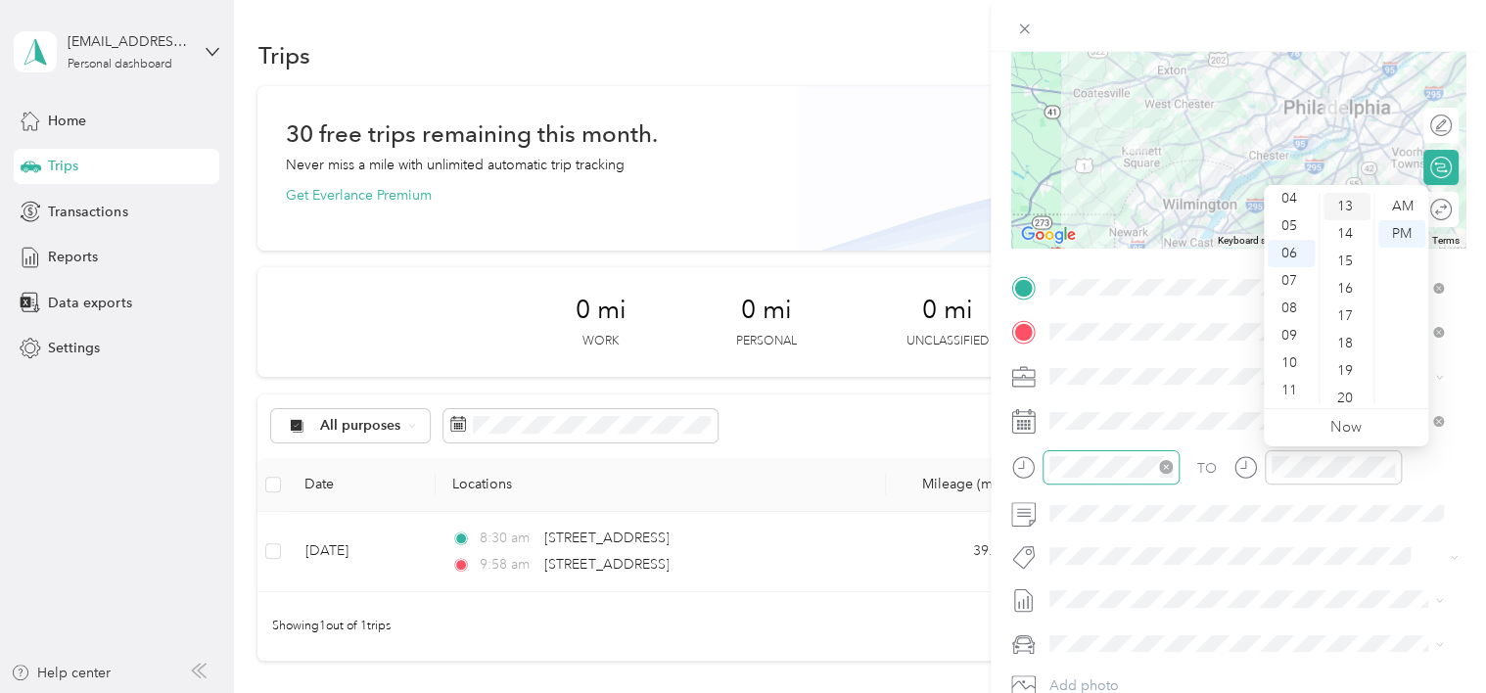
scroll to position [0, 0]
click at [1353, 262] on div "02" at bounding box center [1347, 261] width 47 height 27
click at [1430, 476] on div "TO" at bounding box center [1238, 474] width 454 height 48
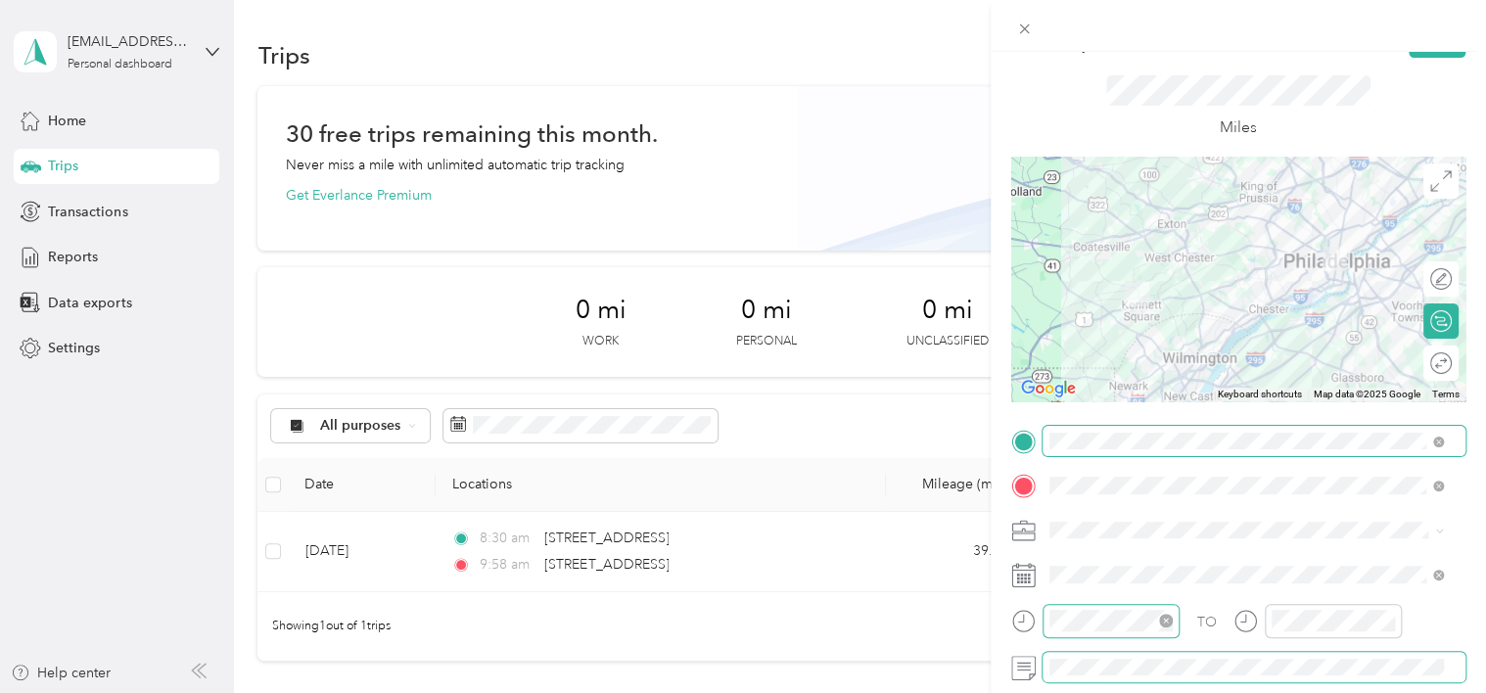
scroll to position [0, 0]
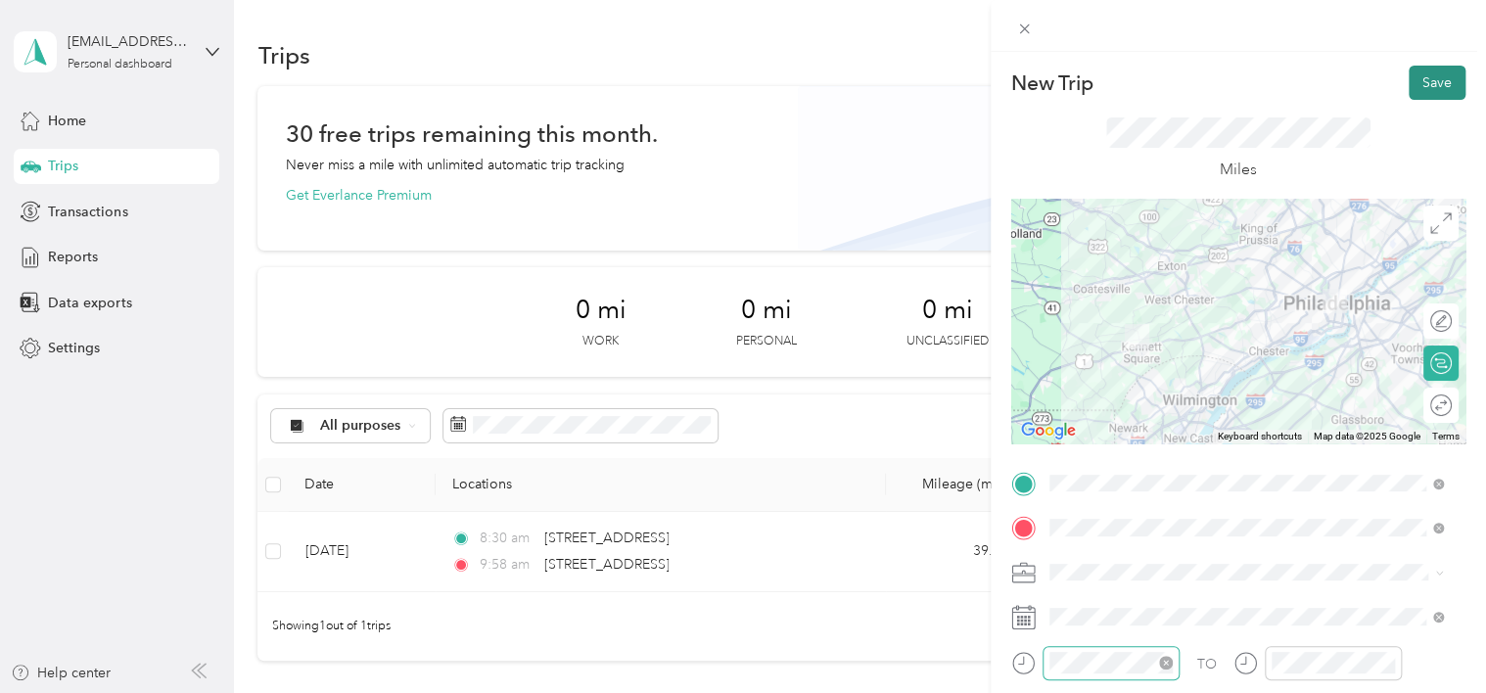
click at [1437, 77] on button "Save" at bounding box center [1437, 83] width 57 height 34
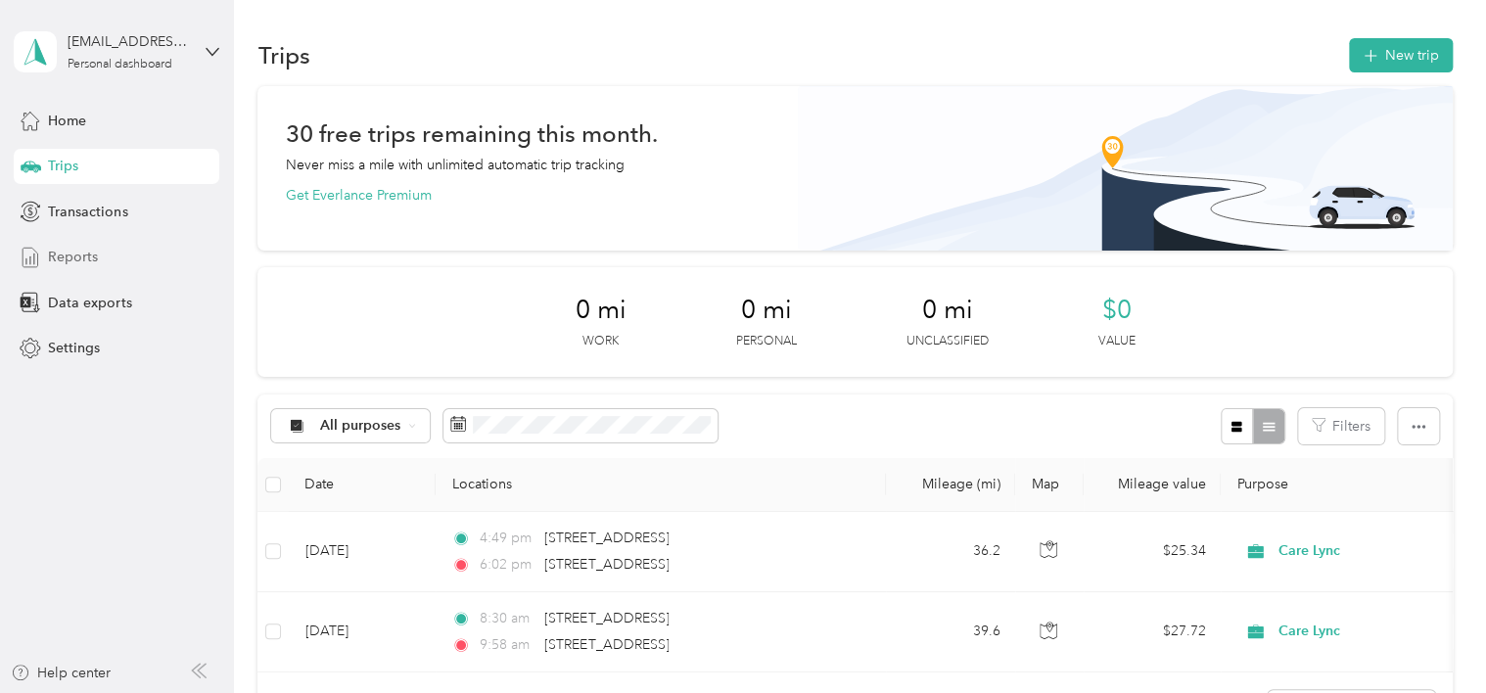
click at [72, 245] on div "Reports" at bounding box center [117, 257] width 206 height 35
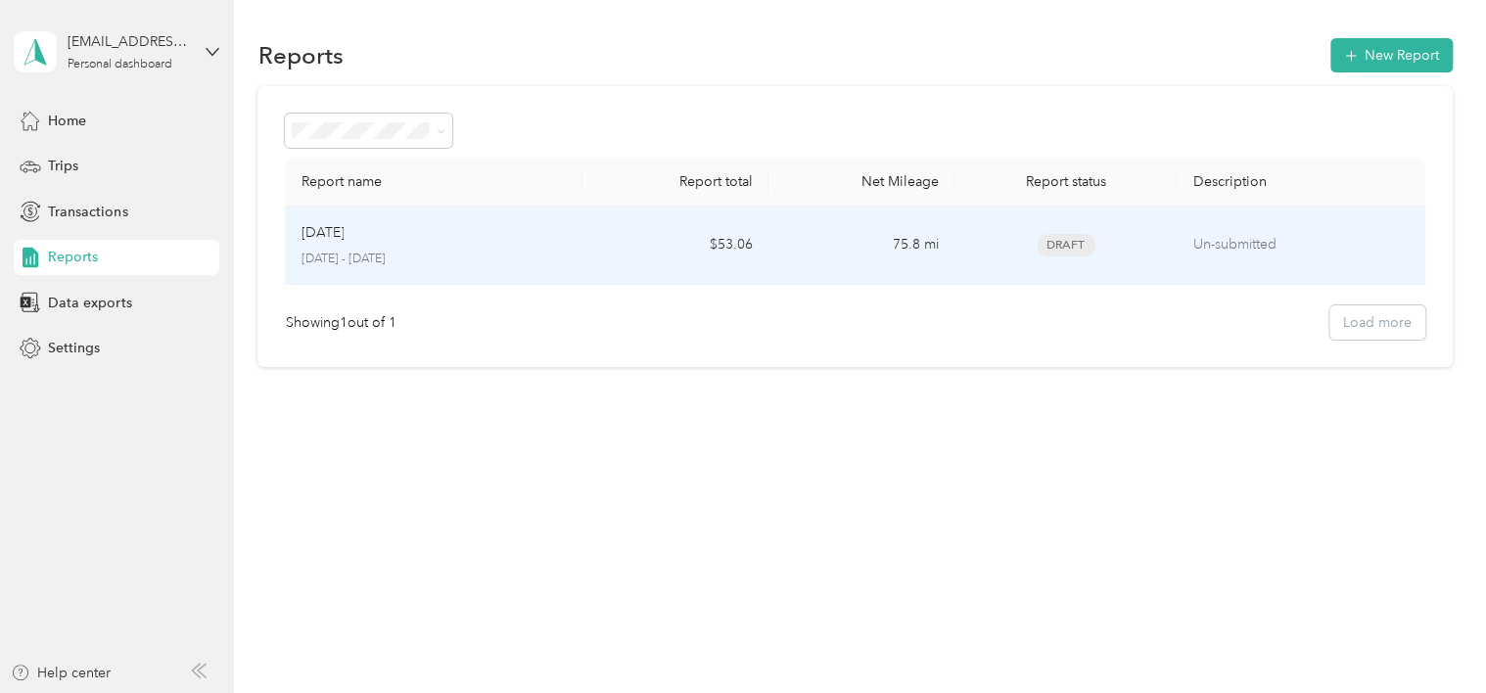
click at [563, 231] on div "[DATE]" at bounding box center [434, 233] width 266 height 22
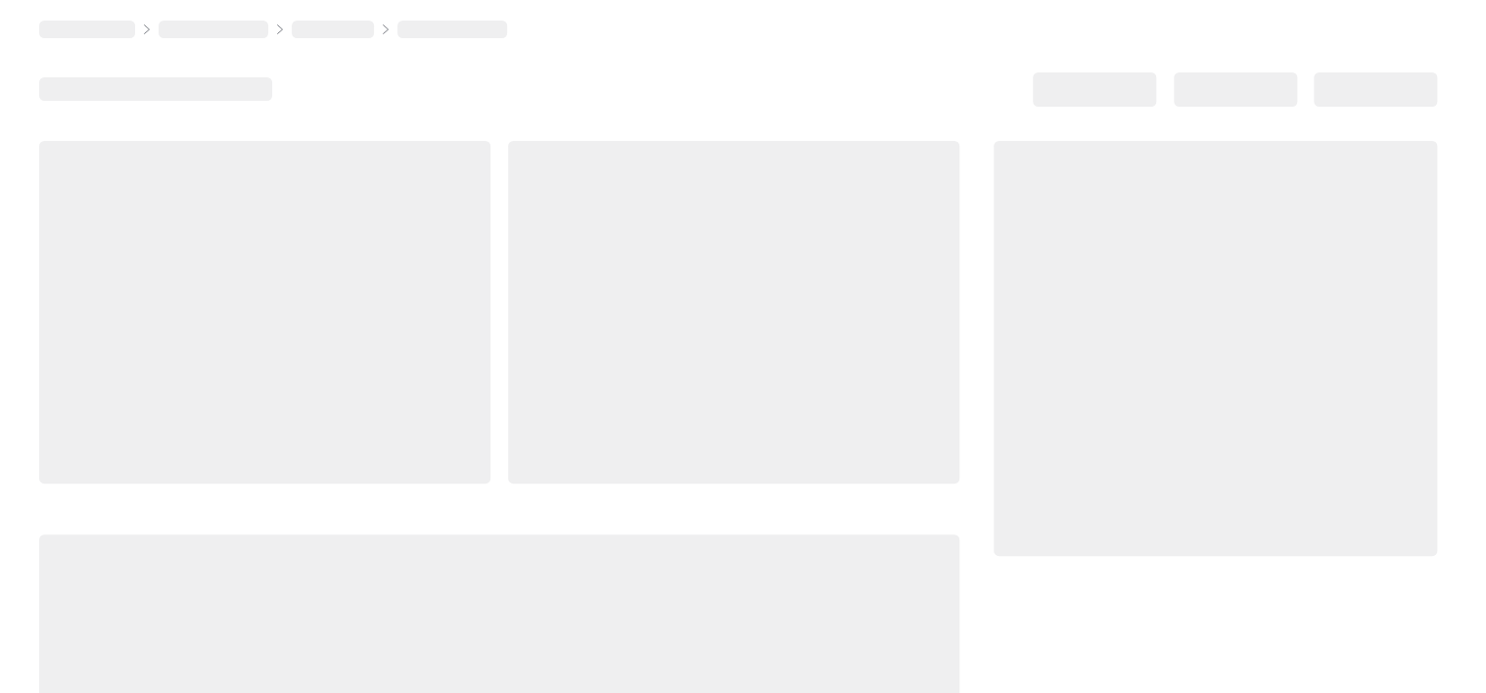
click at [563, 231] on div at bounding box center [733, 312] width 451 height 343
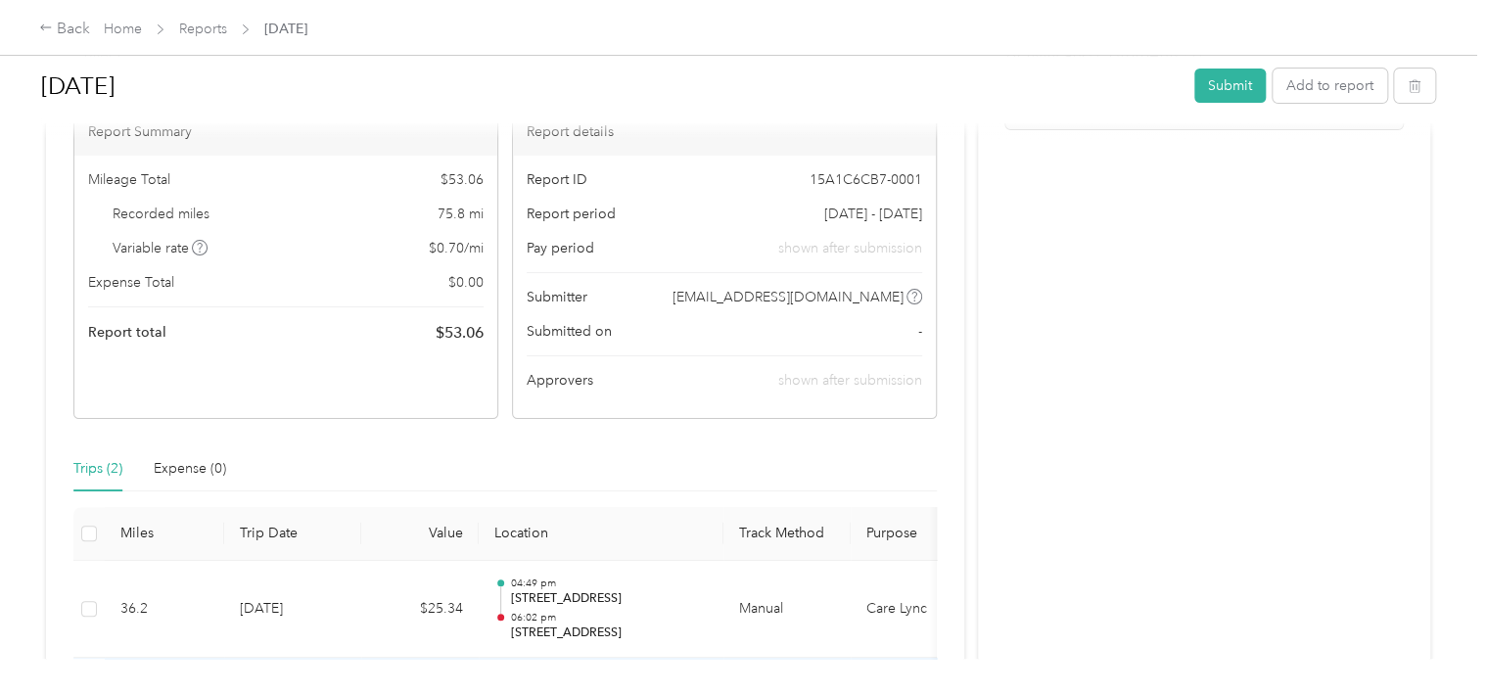
scroll to position [391, 0]
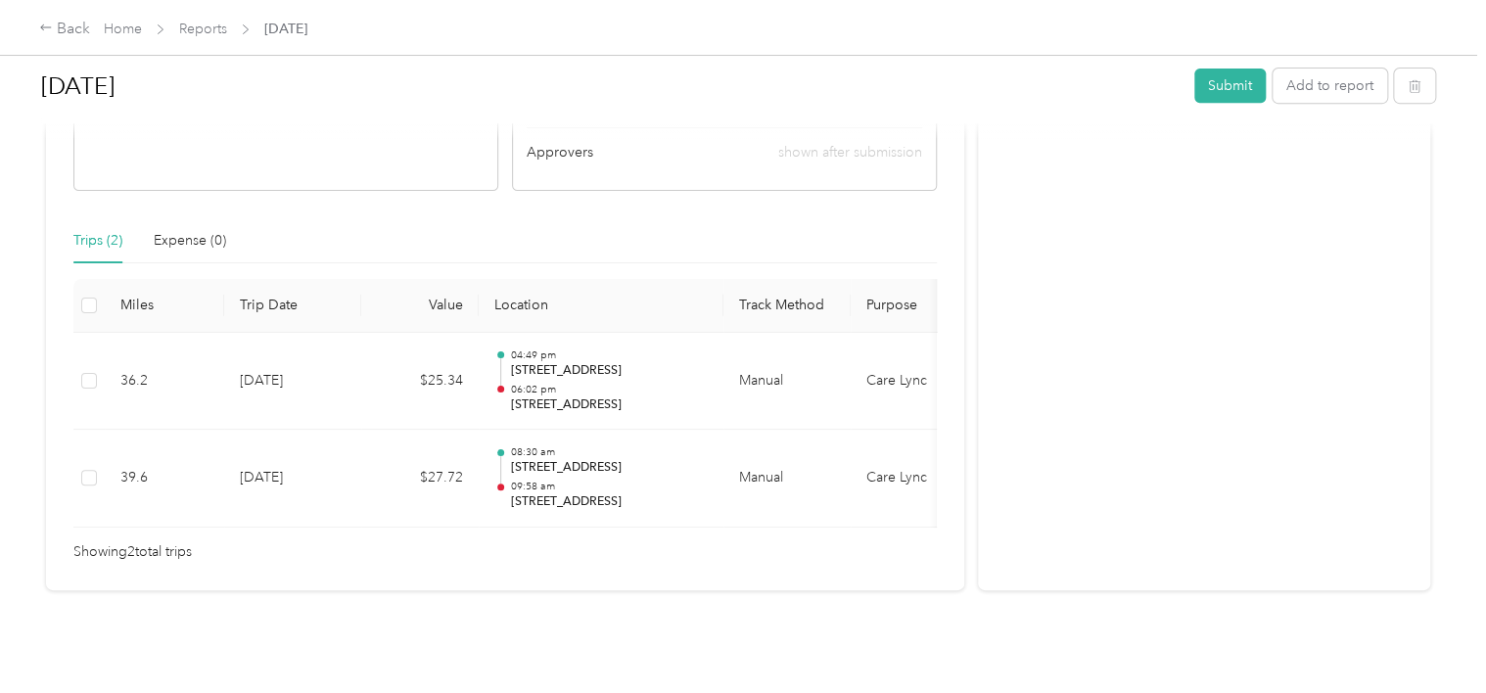
click at [634, 59] on div "[DATE] Submit Add to report" at bounding box center [738, 90] width 1394 height 68
click at [1222, 90] on button "Submit" at bounding box center [1230, 86] width 71 height 34
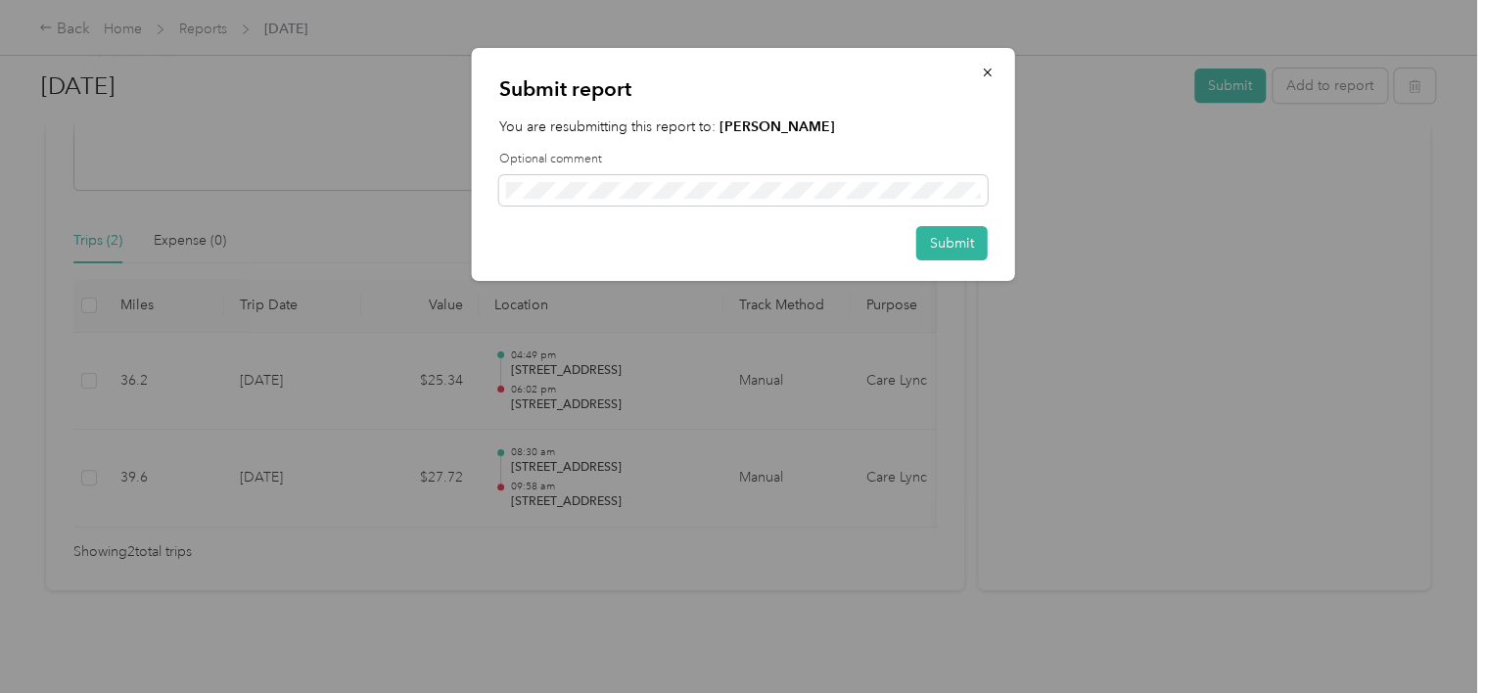
click at [768, 125] on strong "[PERSON_NAME]" at bounding box center [778, 126] width 116 height 17
click at [990, 55] on button "button" at bounding box center [987, 72] width 41 height 34
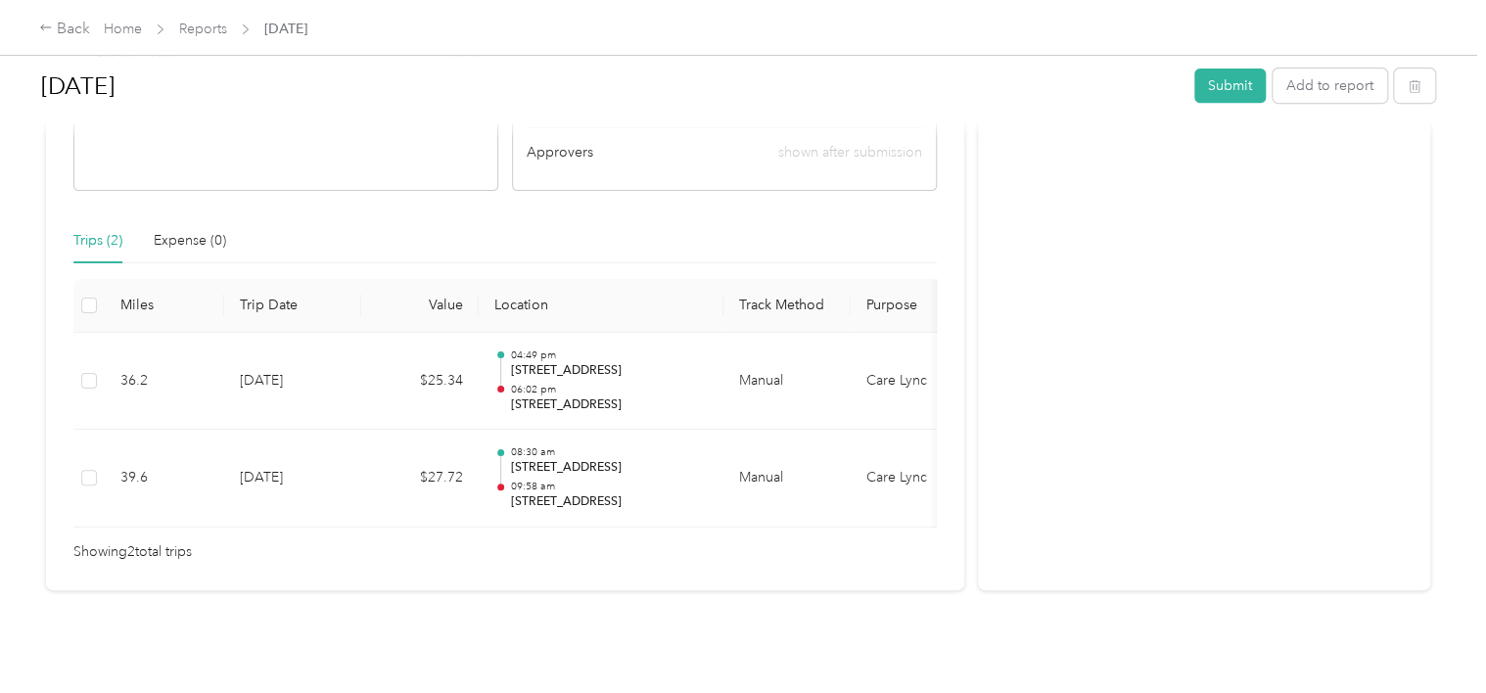
click at [659, 173] on div "Draft Draft, awaiting submission View activity & comments Report Summary Mileag…" at bounding box center [505, 189] width 918 height 803
click at [1215, 86] on button "Submit" at bounding box center [1230, 86] width 71 height 34
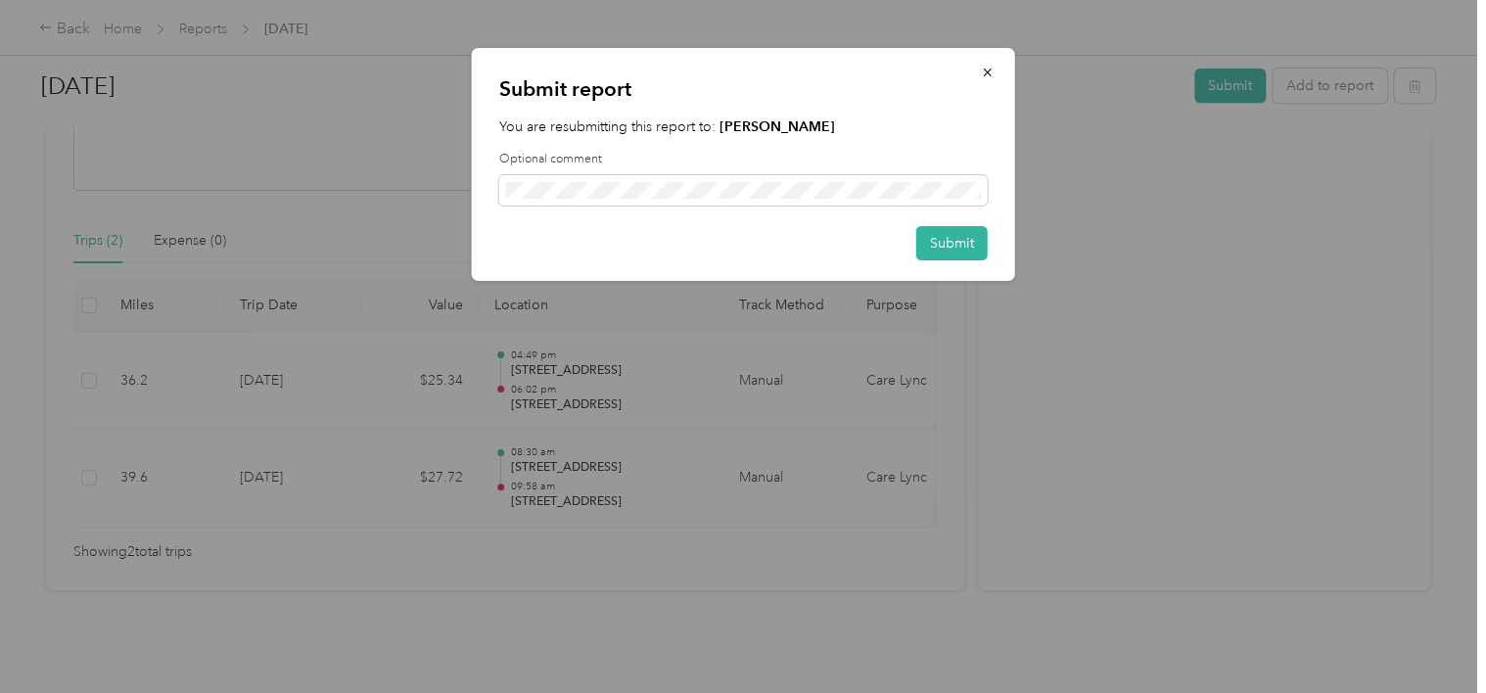
click at [445, 588] on div at bounding box center [743, 346] width 1486 height 693
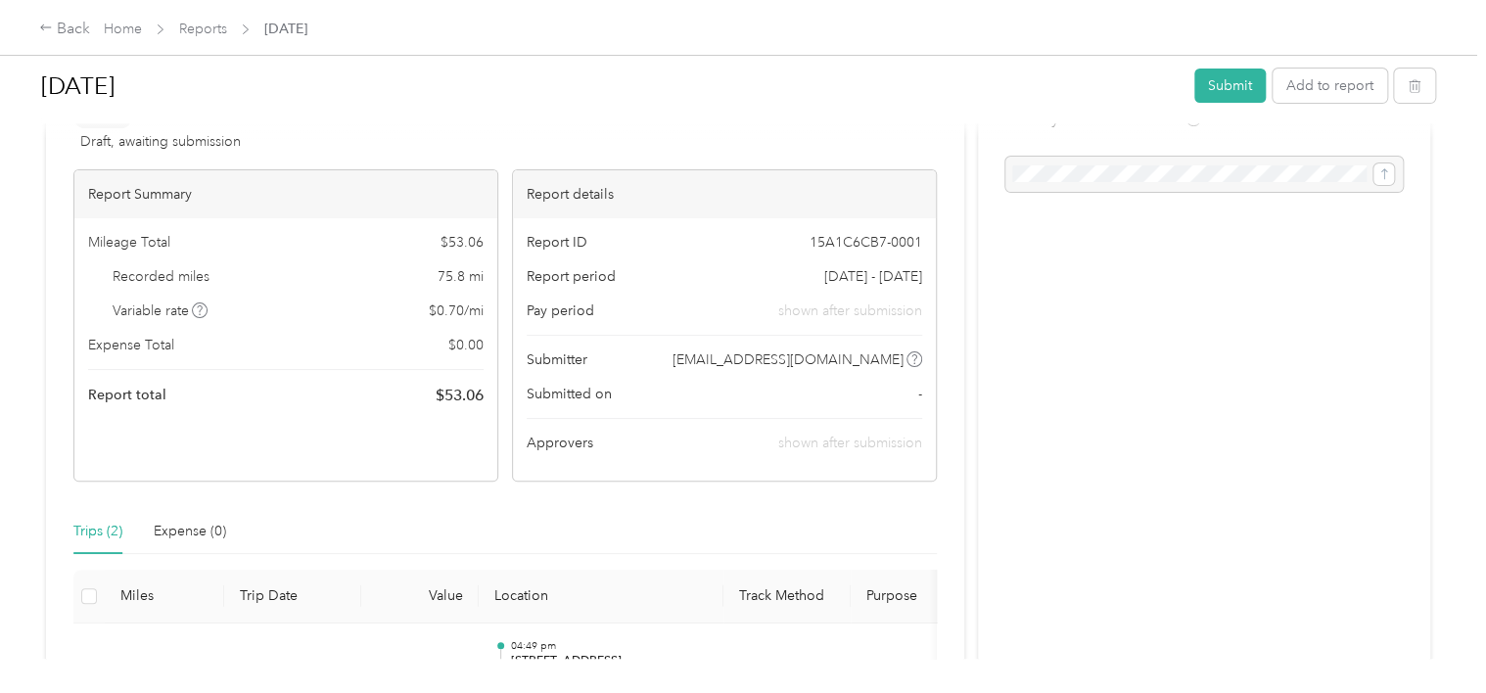
scroll to position [0, 0]
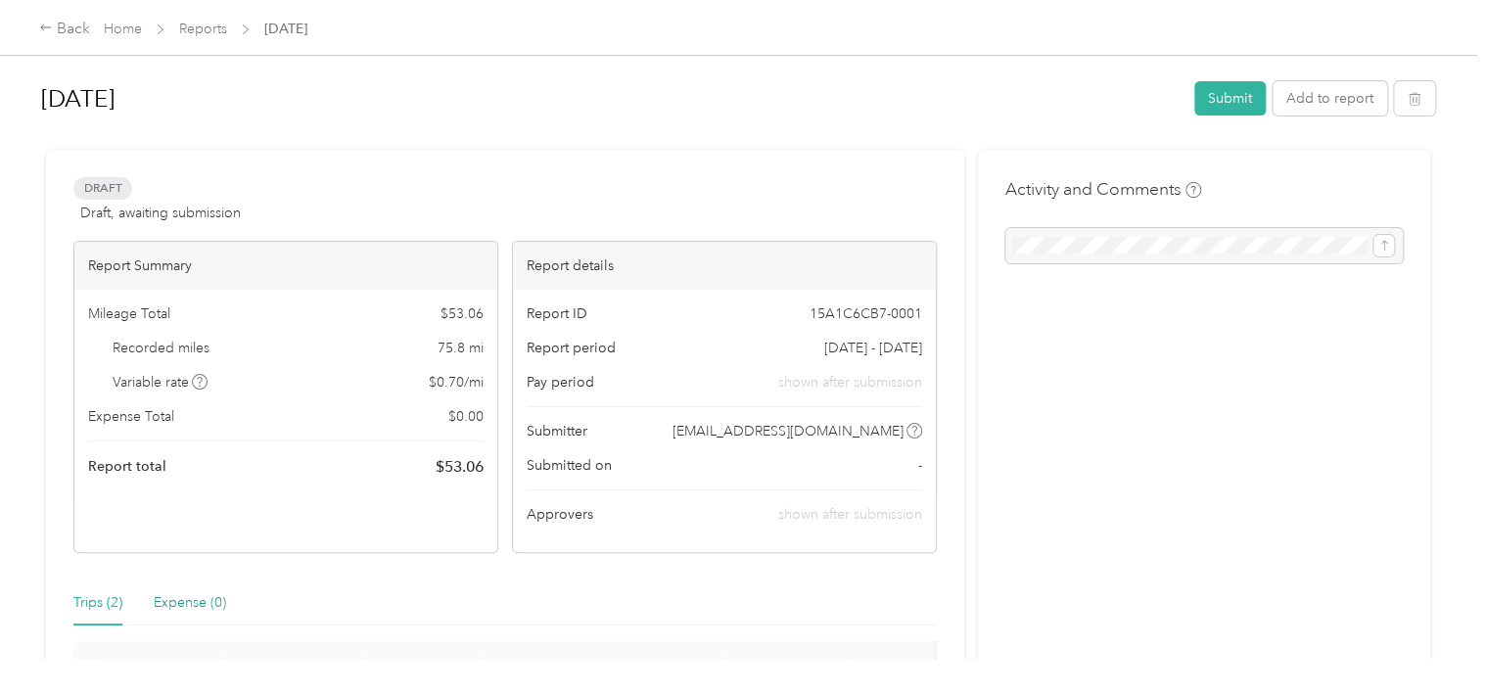
click at [181, 602] on div "Expense (0)" at bounding box center [190, 603] width 72 height 22
click at [58, 24] on div "Back" at bounding box center [64, 29] width 51 height 23
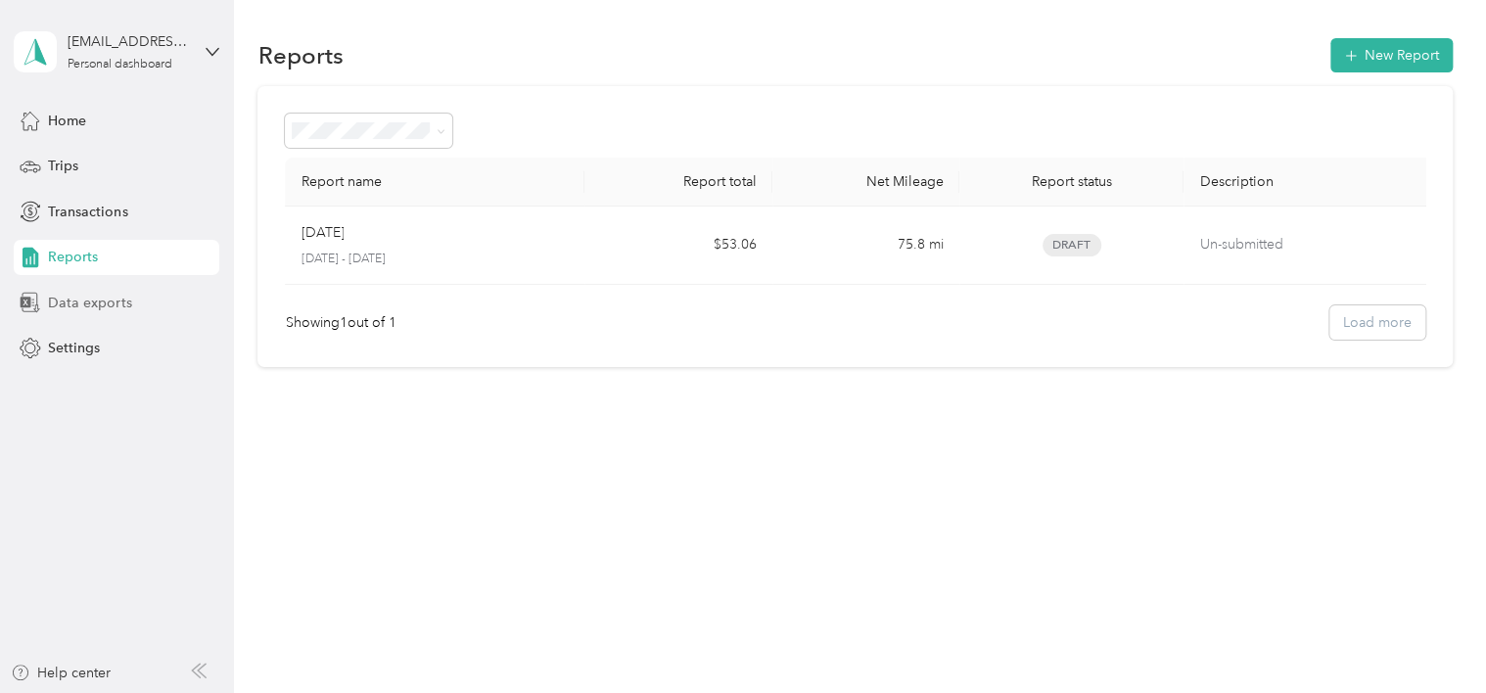
click at [121, 303] on span "Data exports" at bounding box center [89, 303] width 83 height 21
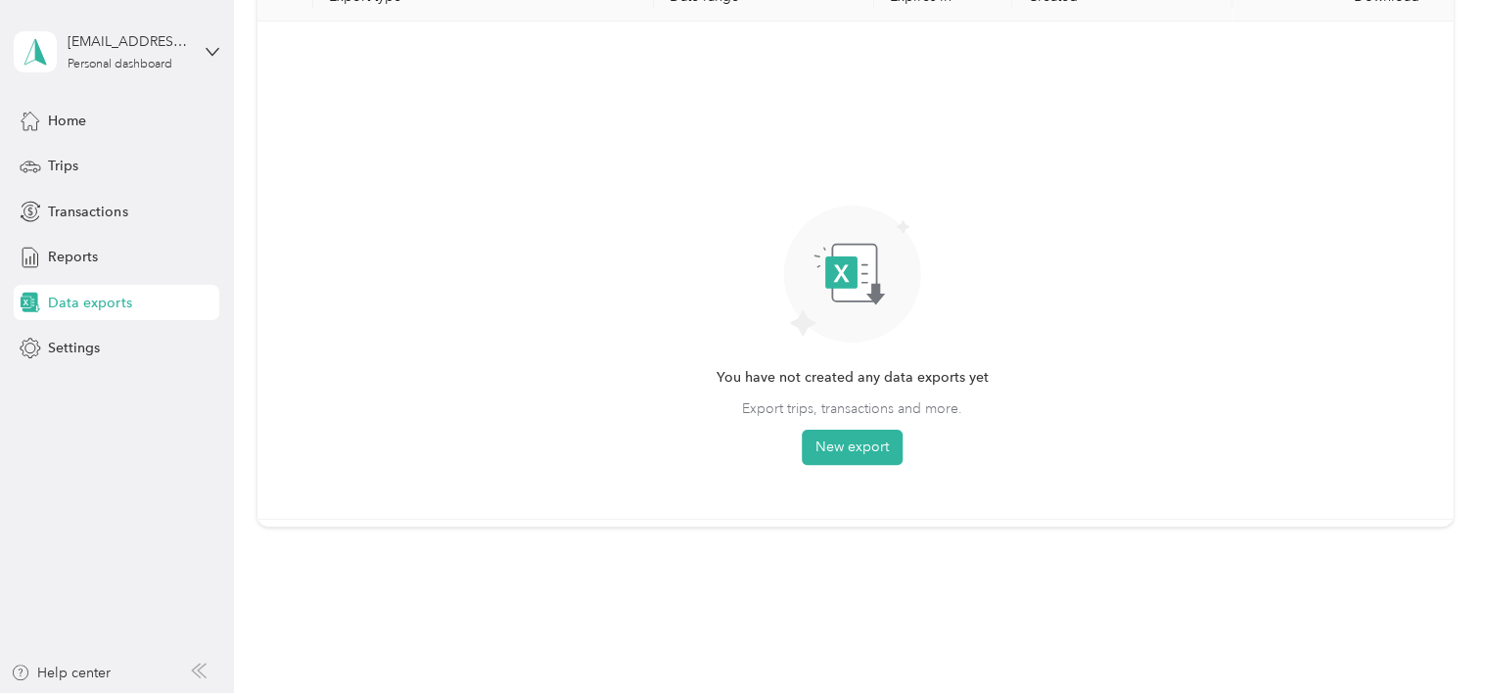
scroll to position [196, 0]
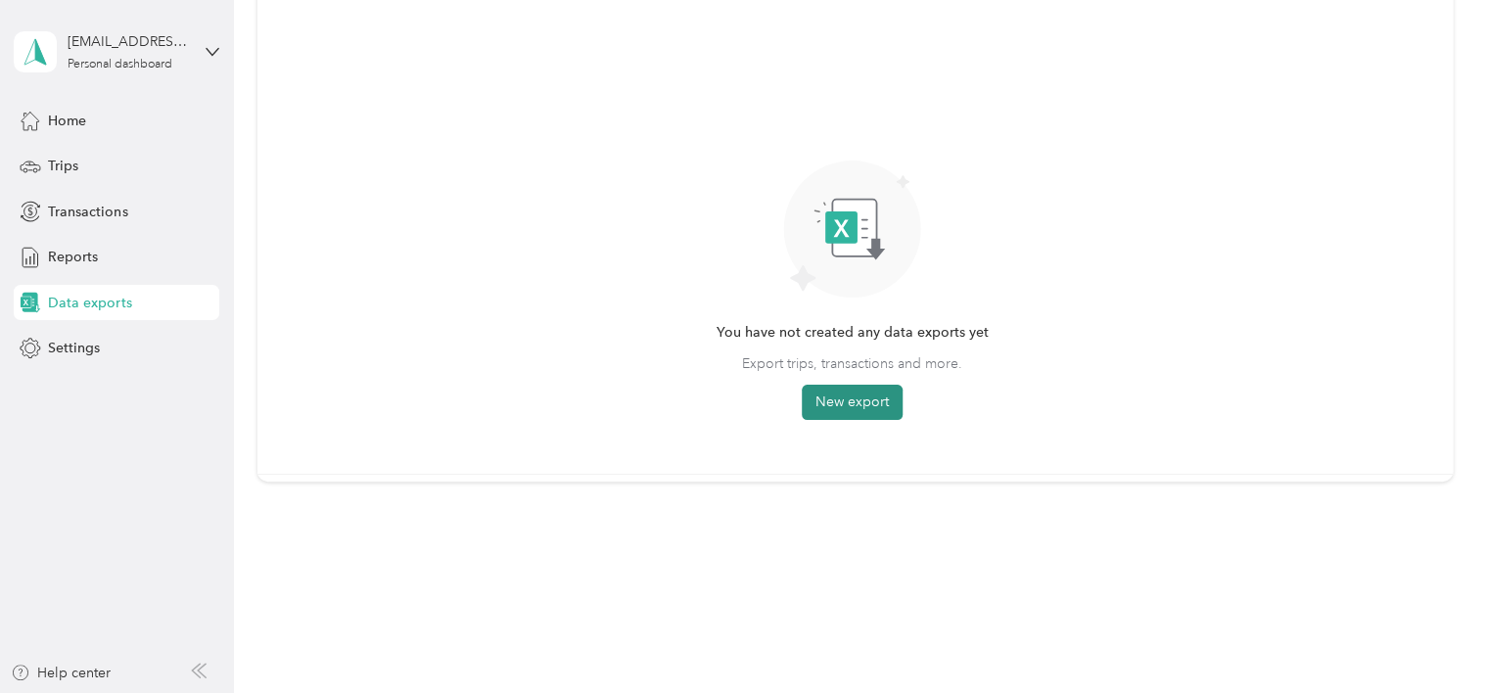
click at [858, 406] on button "New export" at bounding box center [852, 402] width 101 height 35
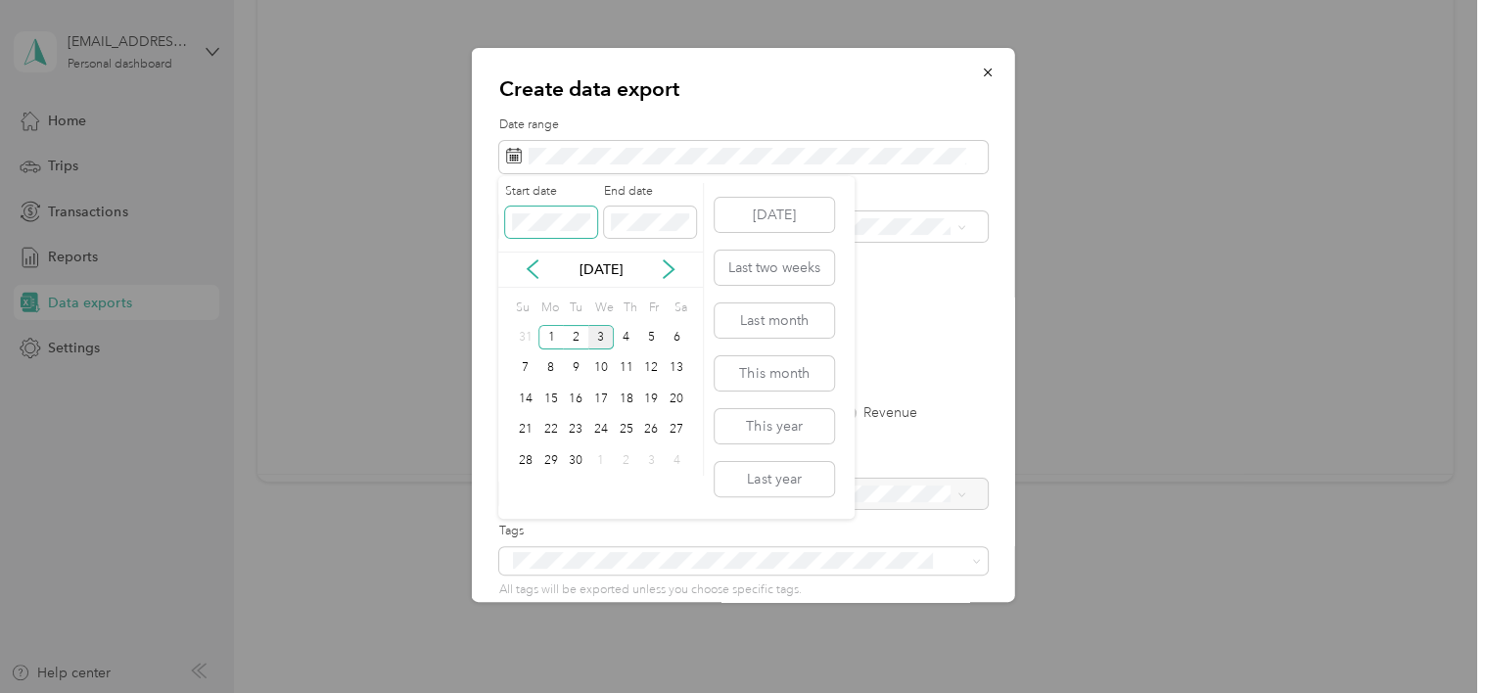
click at [428, 692] on div "Create data export Date range Purpose Advanced filters File format Excel CSV PD…" at bounding box center [738, 693] width 1477 height 0
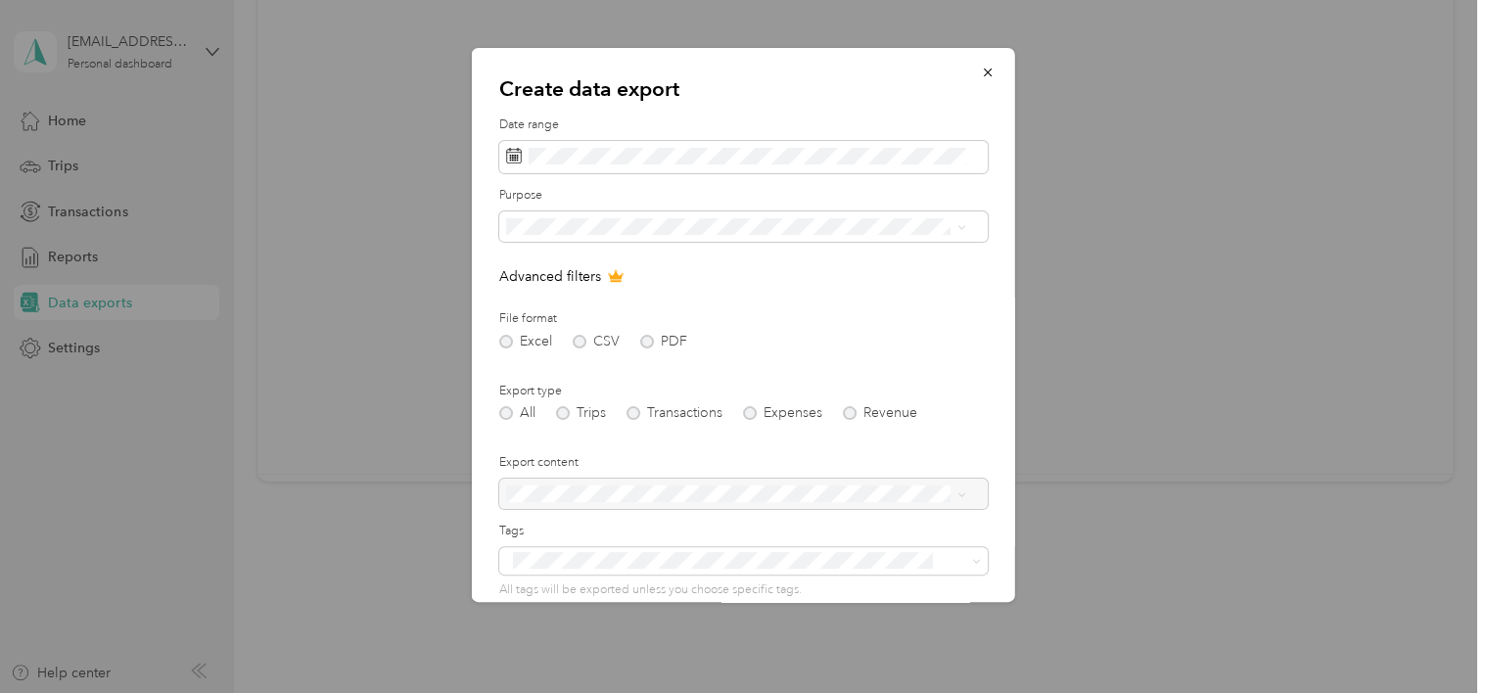
click at [846, 102] on p "Create data export" at bounding box center [743, 88] width 489 height 27
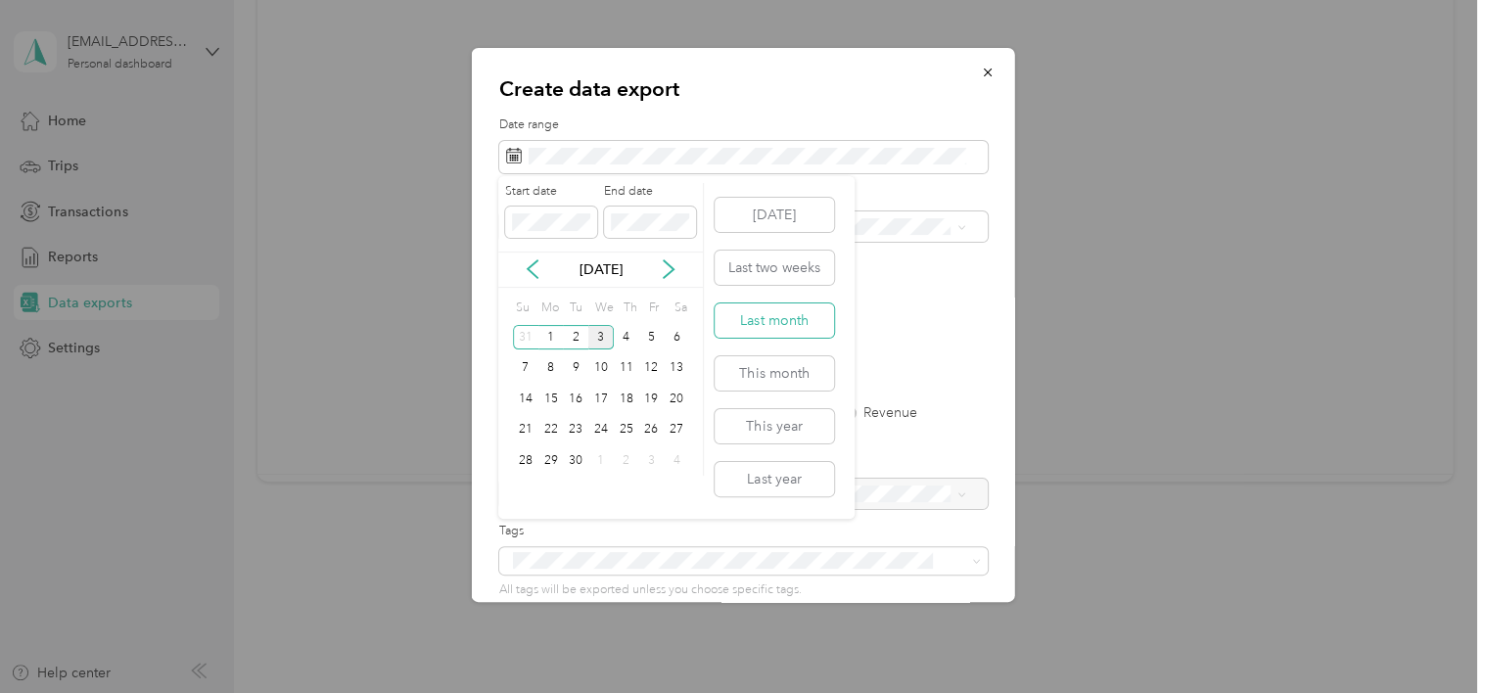
click at [795, 321] on button "Last month" at bounding box center [774, 321] width 119 height 34
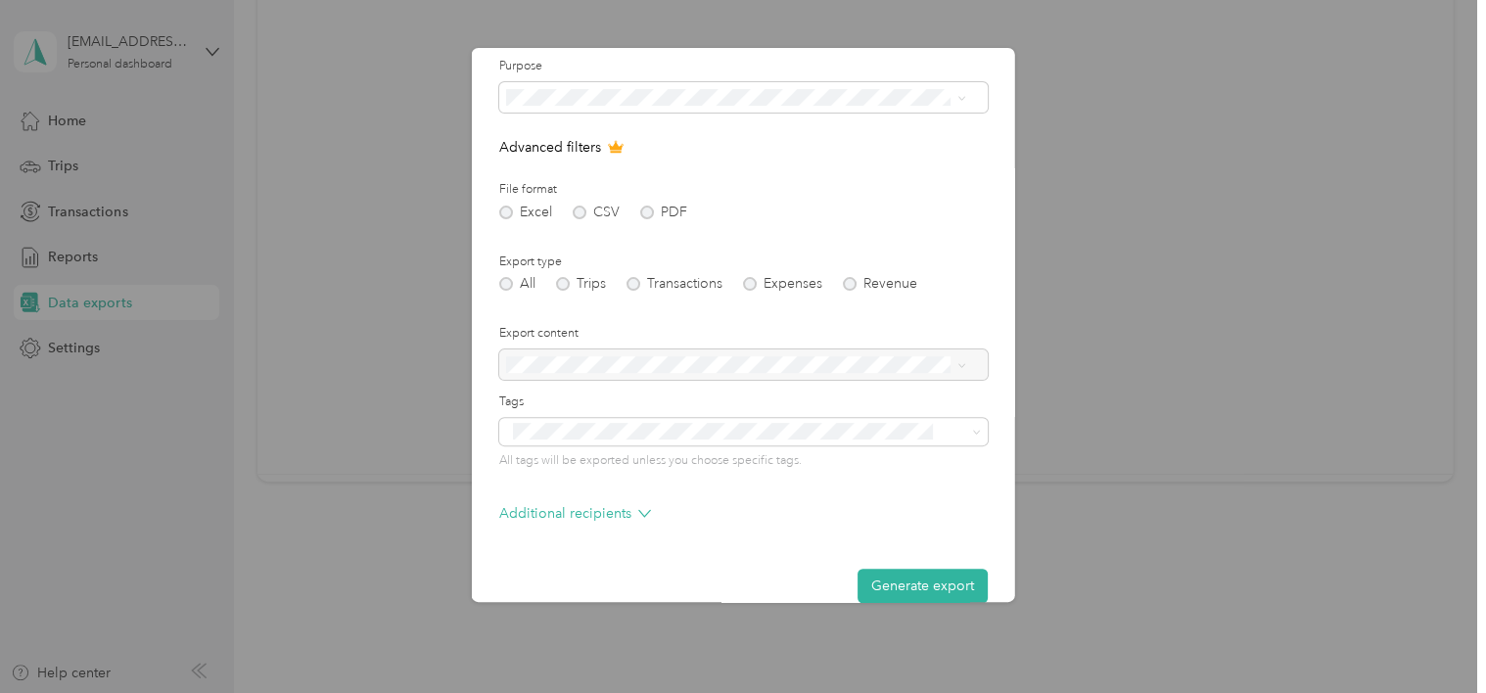
scroll to position [157, 0]
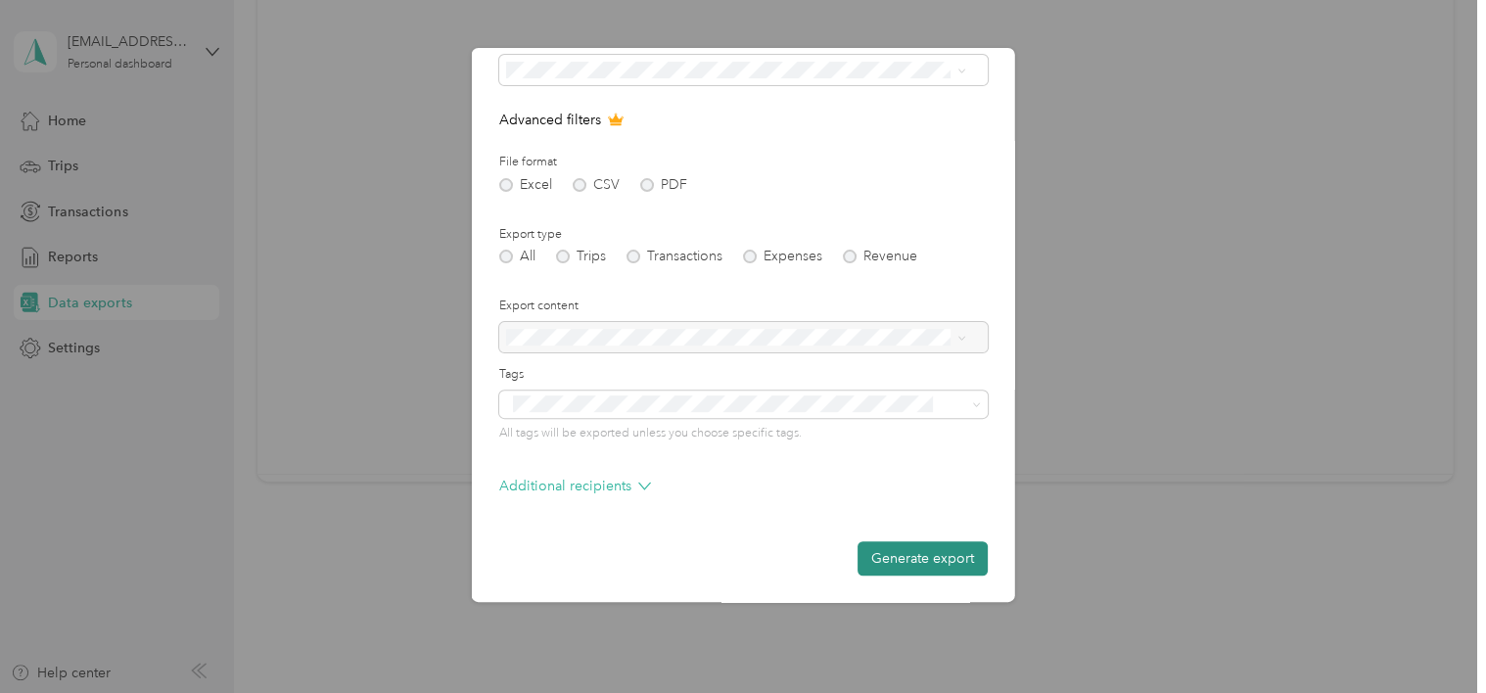
click at [937, 560] on button "Generate export" at bounding box center [923, 558] width 130 height 34
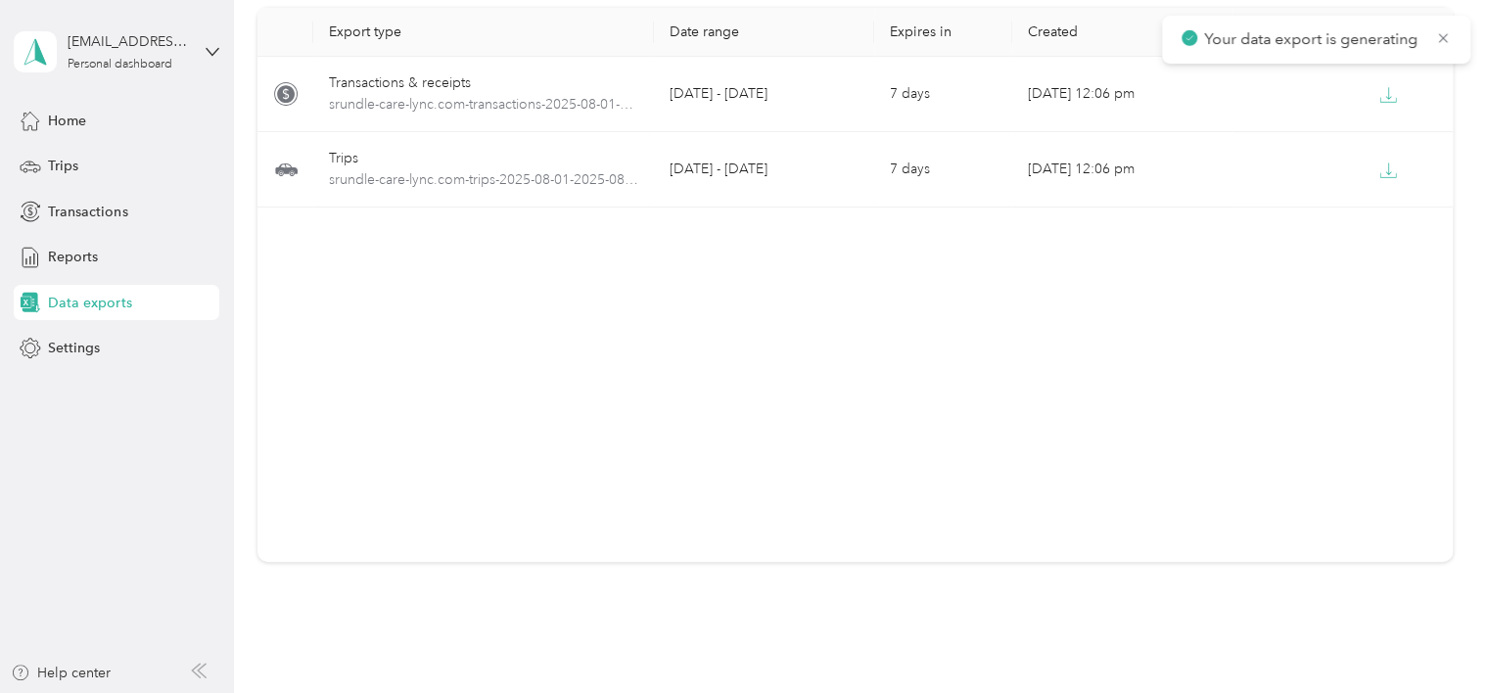
scroll to position [0, 0]
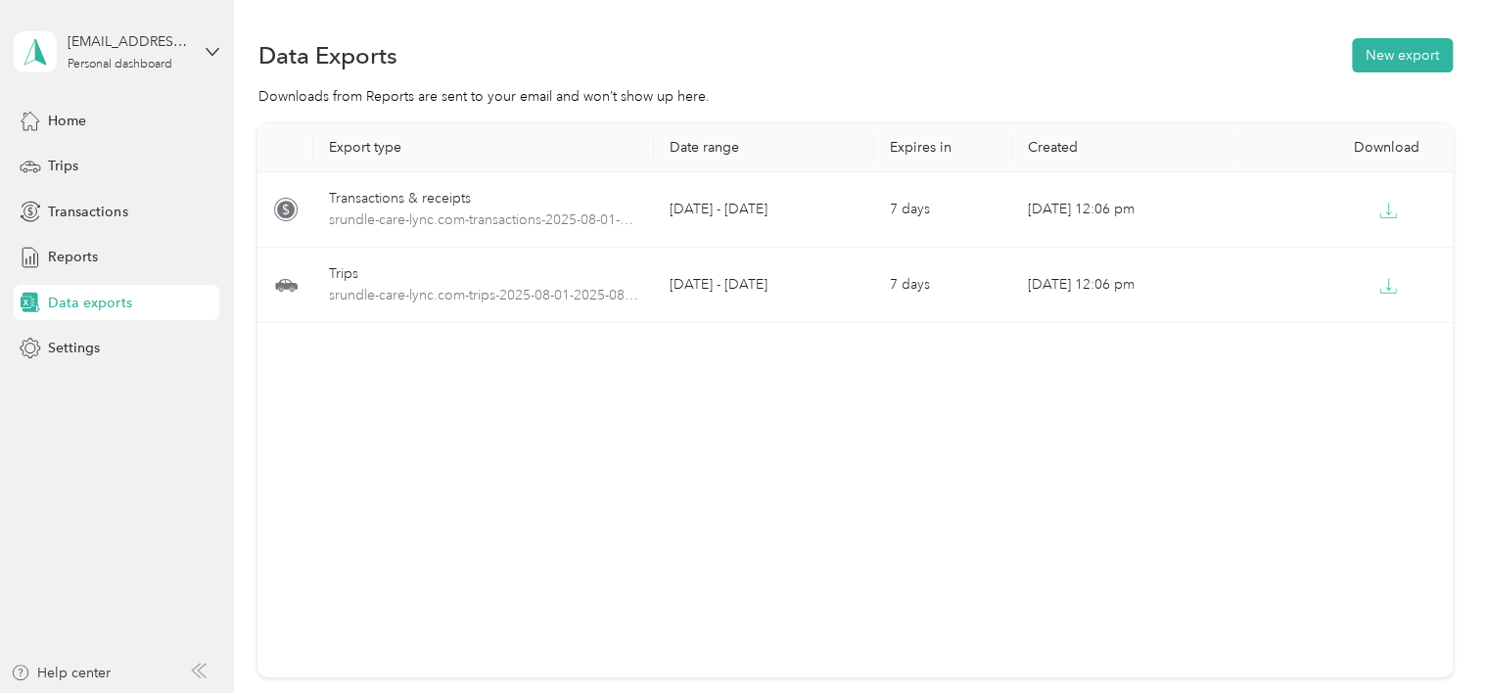
click at [509, 443] on div "Export type Date range Expires in Created Download Transactions & receipts srun…" at bounding box center [855, 400] width 1195 height 554
click at [423, 493] on div "Export type Date range Expires in Created Download Transactions & receipts srun…" at bounding box center [855, 400] width 1195 height 554
click at [104, 216] on span "Transactions" at bounding box center [87, 212] width 79 height 21
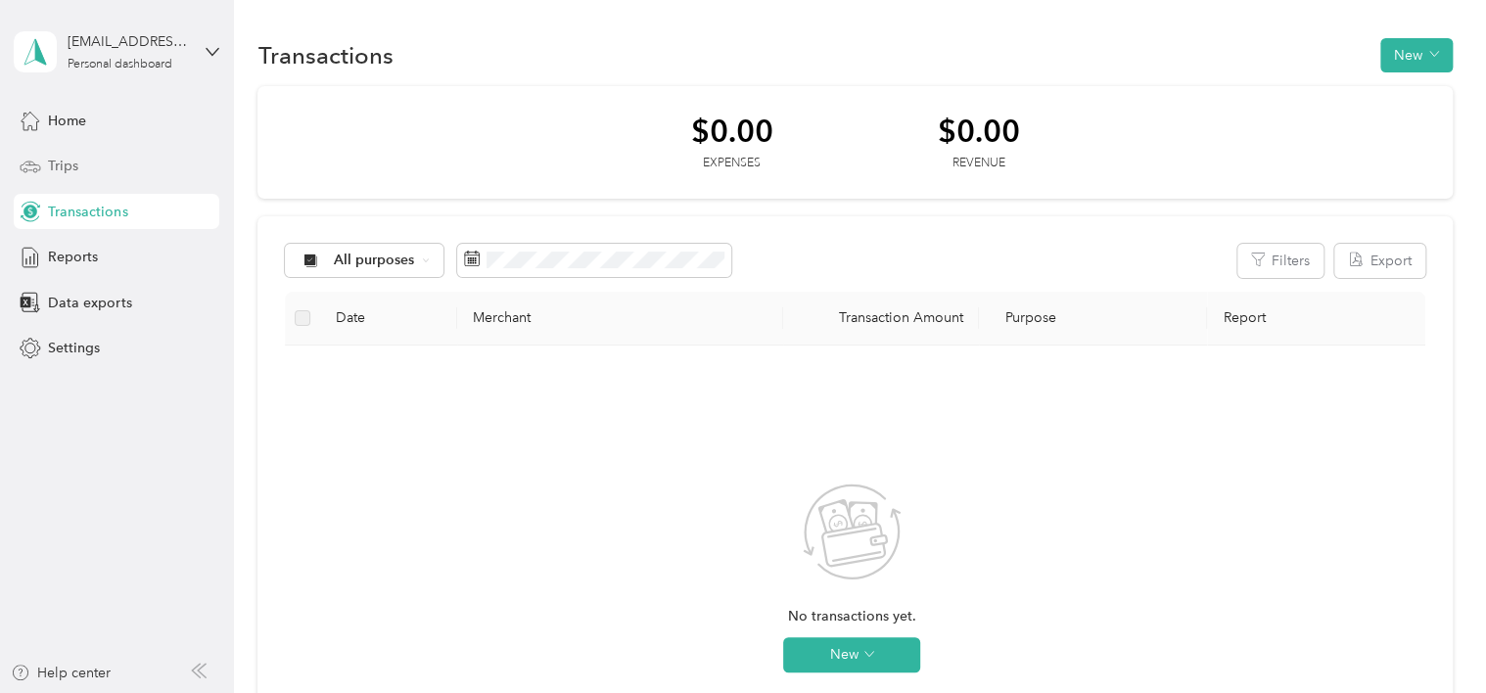
click at [79, 171] on div "Trips" at bounding box center [117, 166] width 206 height 35
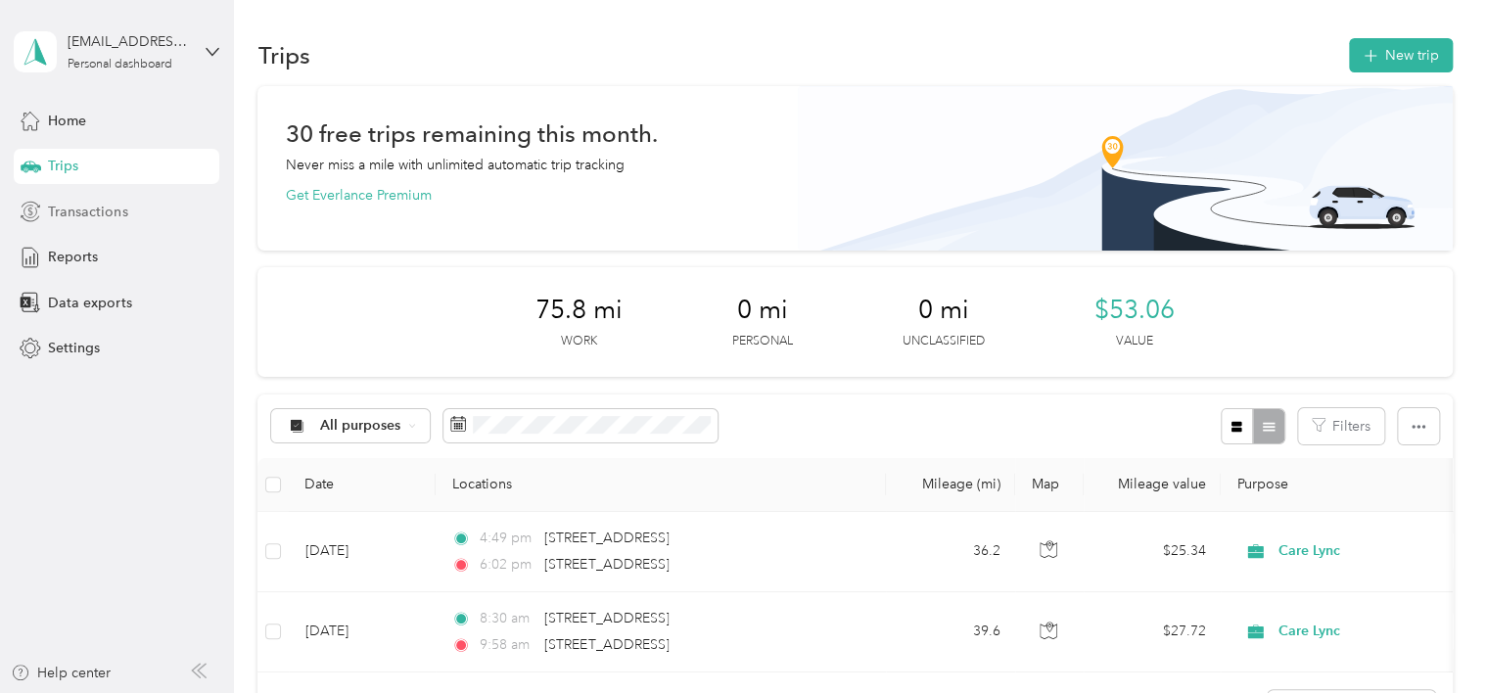
click at [100, 200] on div "Transactions" at bounding box center [117, 211] width 206 height 35
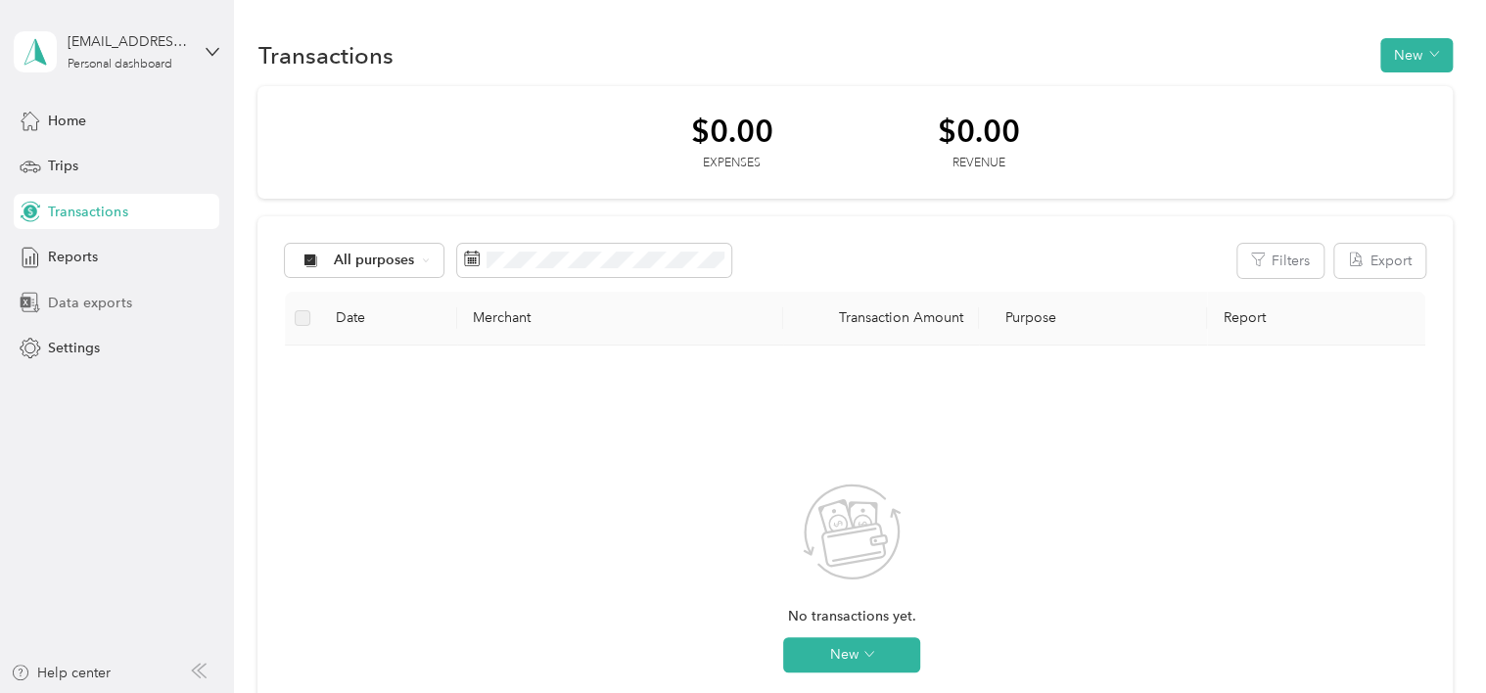
click at [61, 298] on span "Data exports" at bounding box center [89, 303] width 83 height 21
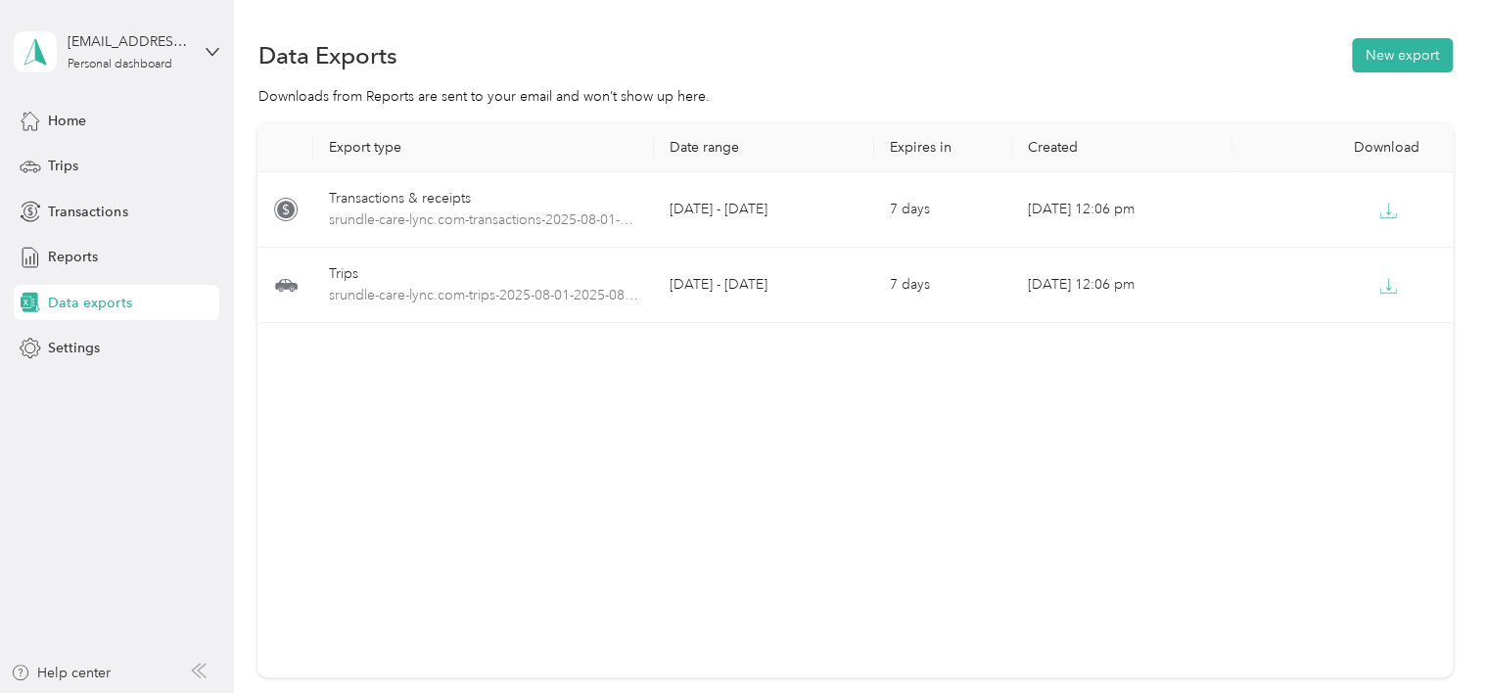
click at [494, 499] on div "Export type Date range Expires in Created Download Transactions & receipts srun…" at bounding box center [855, 400] width 1195 height 554
click at [93, 119] on div "Home" at bounding box center [117, 120] width 206 height 35
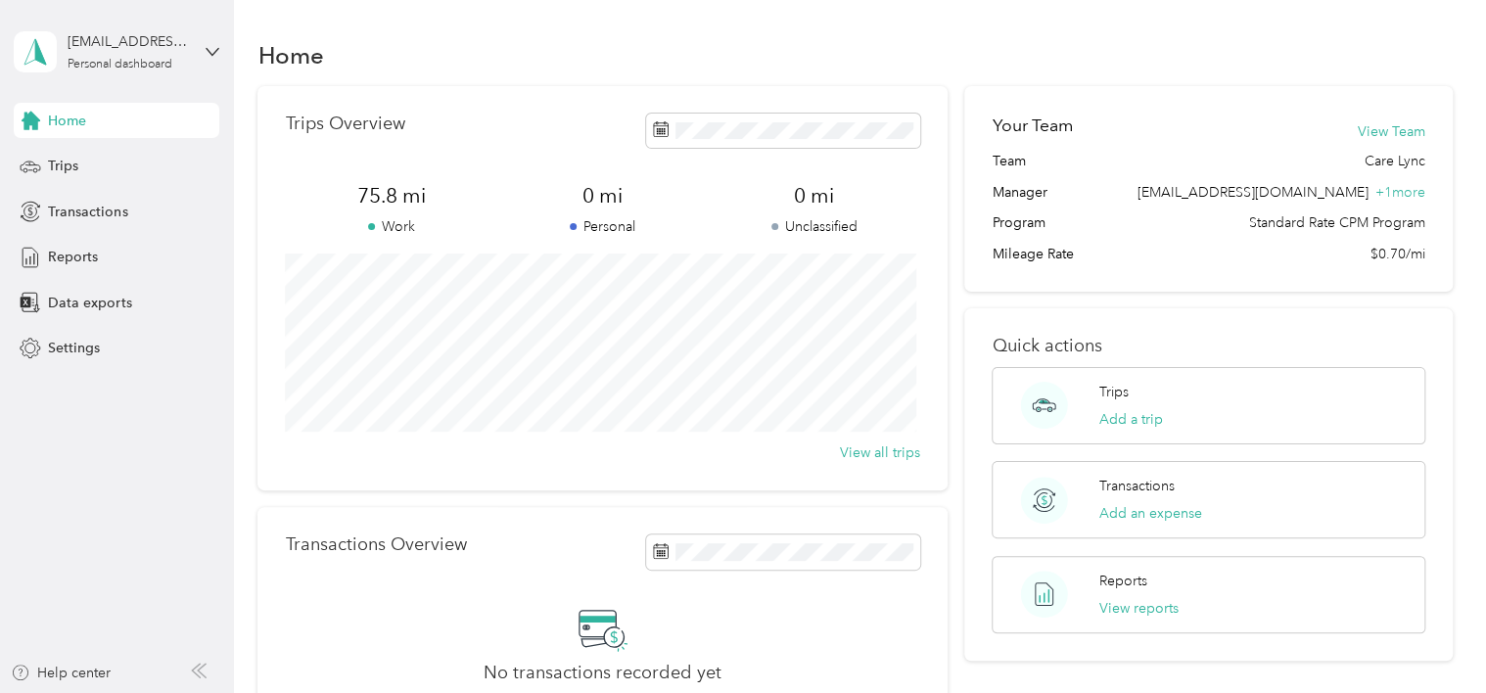
click at [1202, 39] on div "Home" at bounding box center [855, 54] width 1195 height 41
